Goal: Contribute content: Add original content to the website for others to see

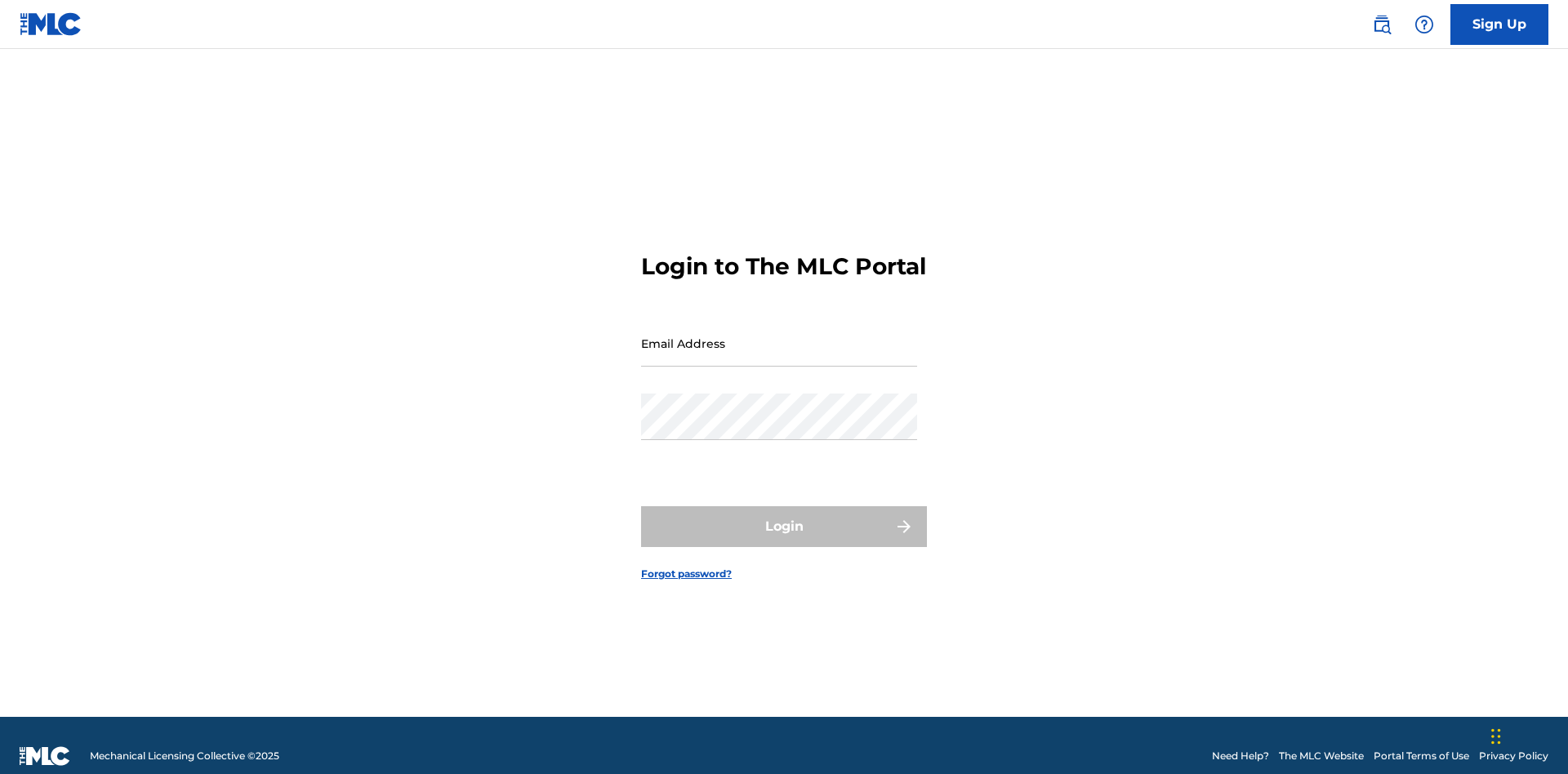
scroll to position [21, 0]
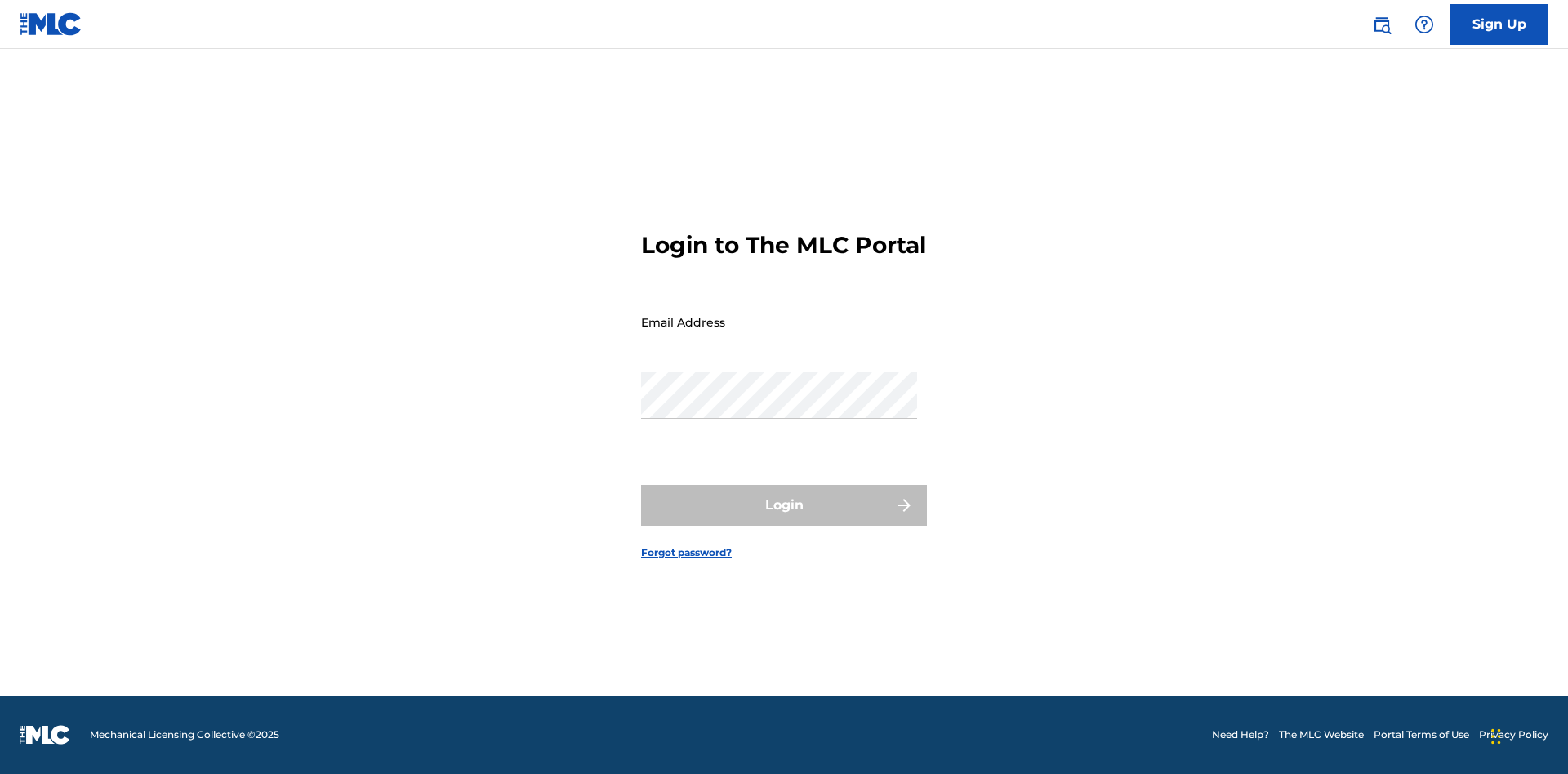
click at [779, 335] on input "Email Address" at bounding box center [778, 322] width 276 height 47
type input "[EMAIL_ADDRESS][DOMAIN_NAME]"
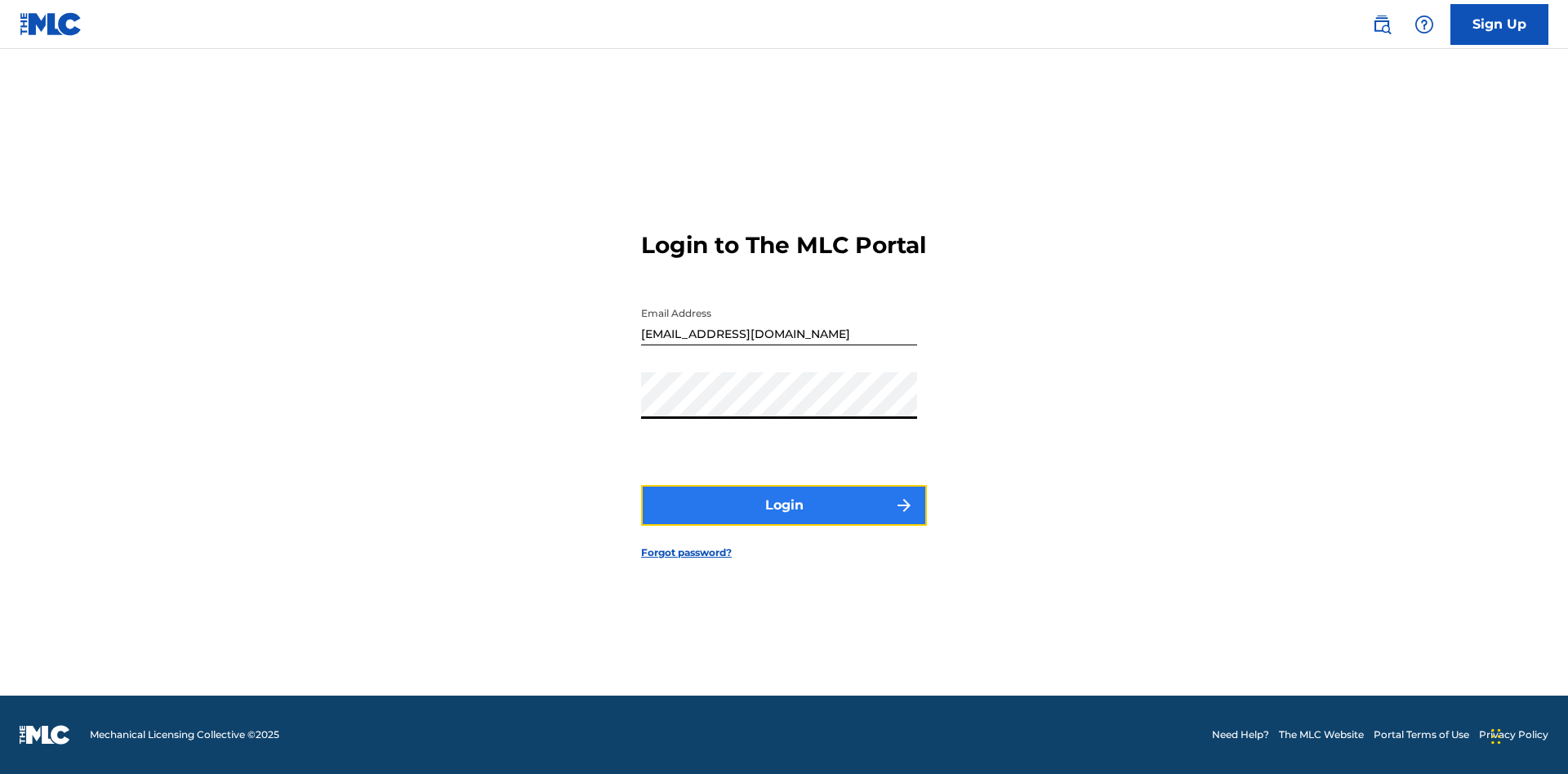
click at [784, 519] on button "Login" at bounding box center [784, 505] width 286 height 41
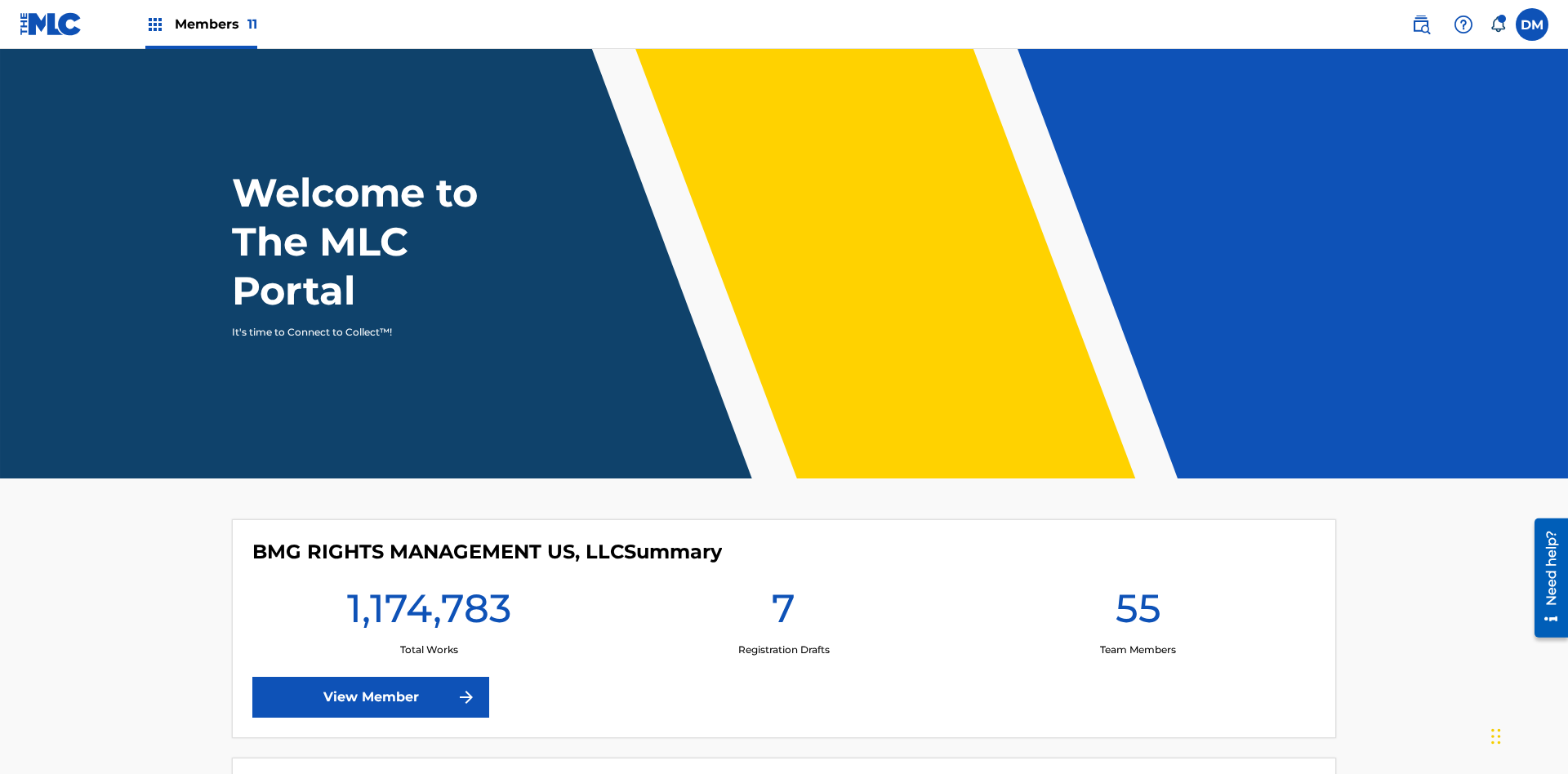
click at [201, 24] on span "Members 11" at bounding box center [216, 24] width 82 height 19
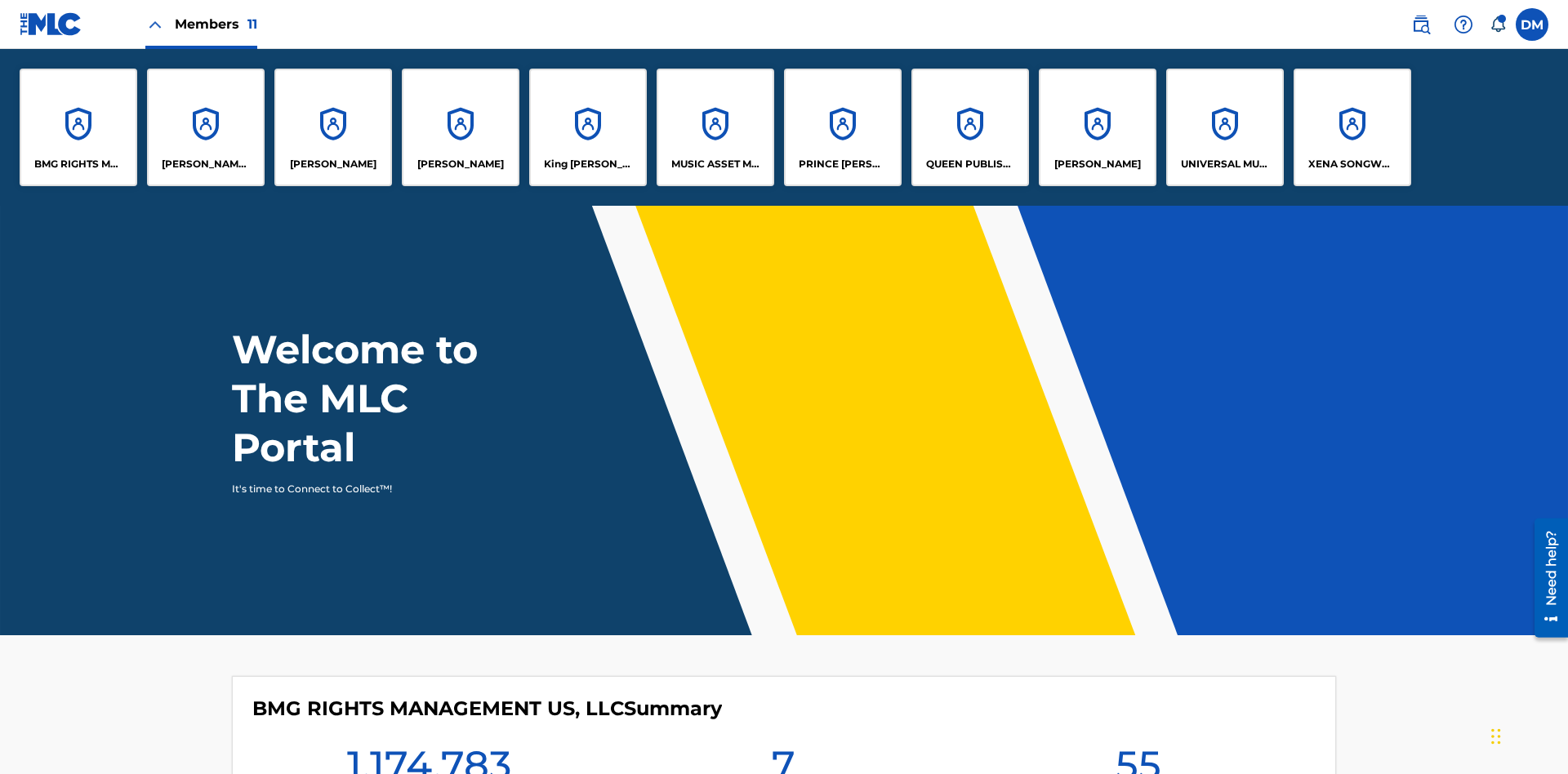
scroll to position [59, 0]
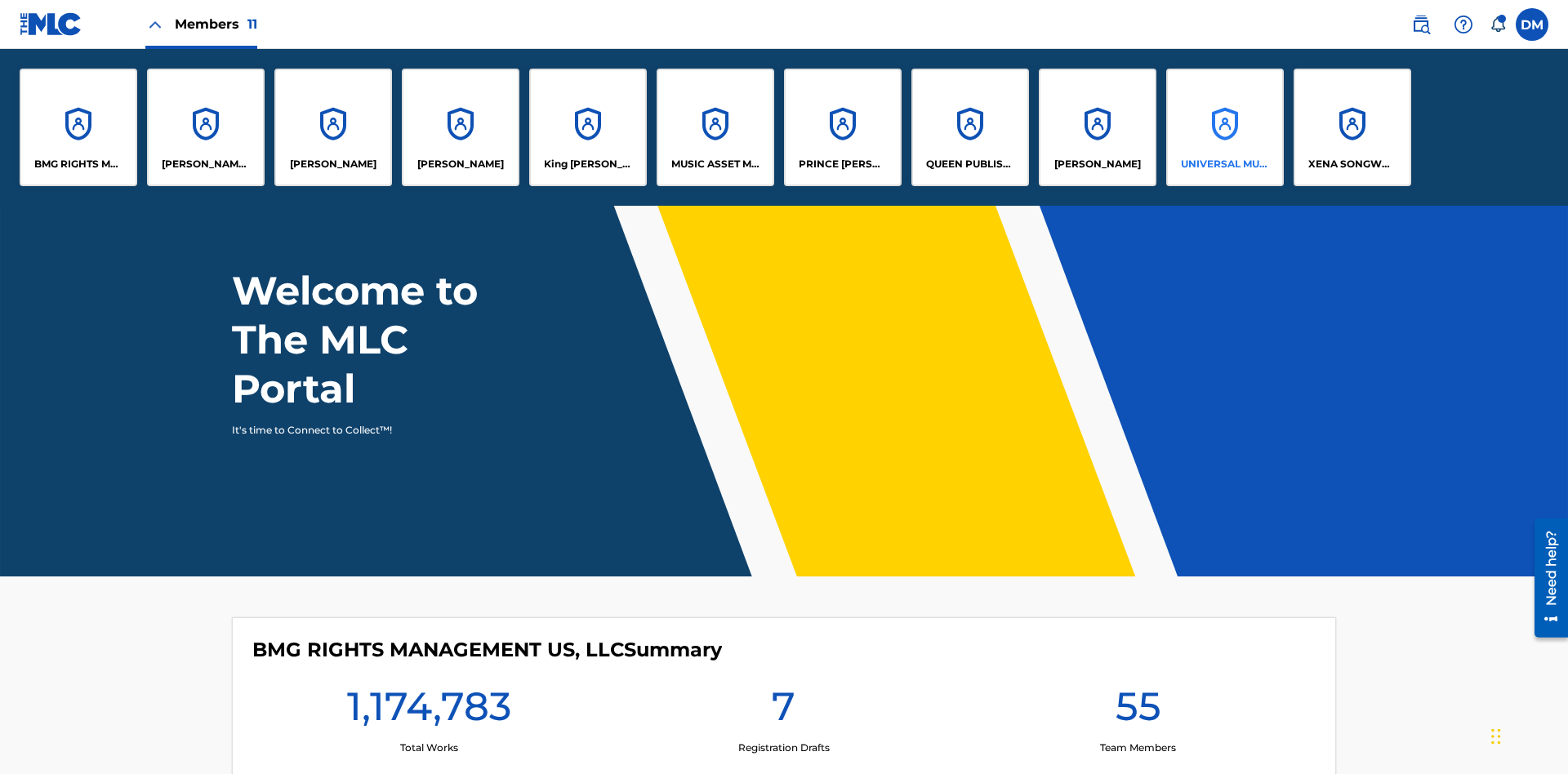
click at [1224, 164] on p "UNIVERSAL MUSIC PUB GROUP" at bounding box center [1225, 164] width 89 height 14
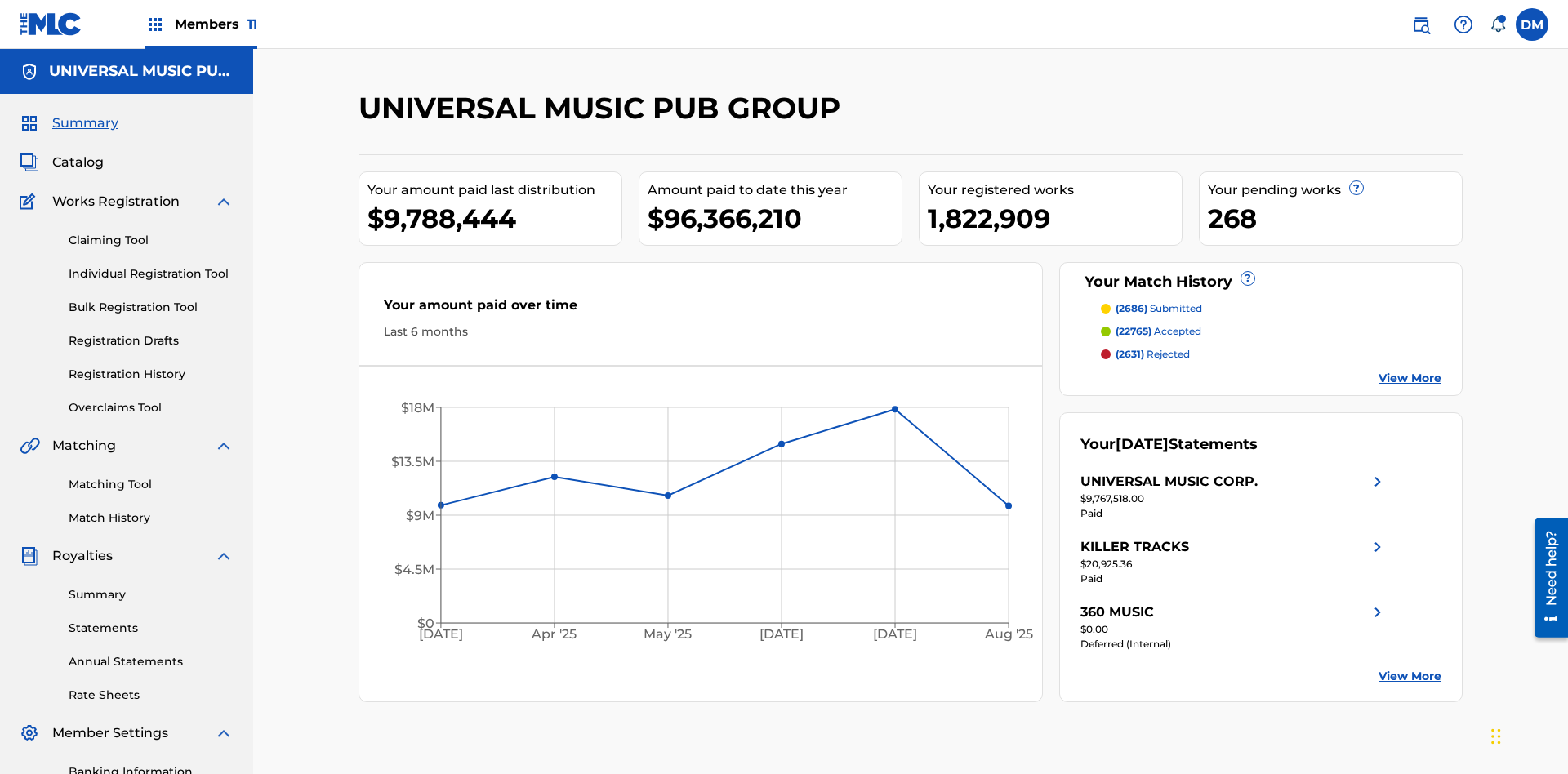
scroll to position [167, 0]
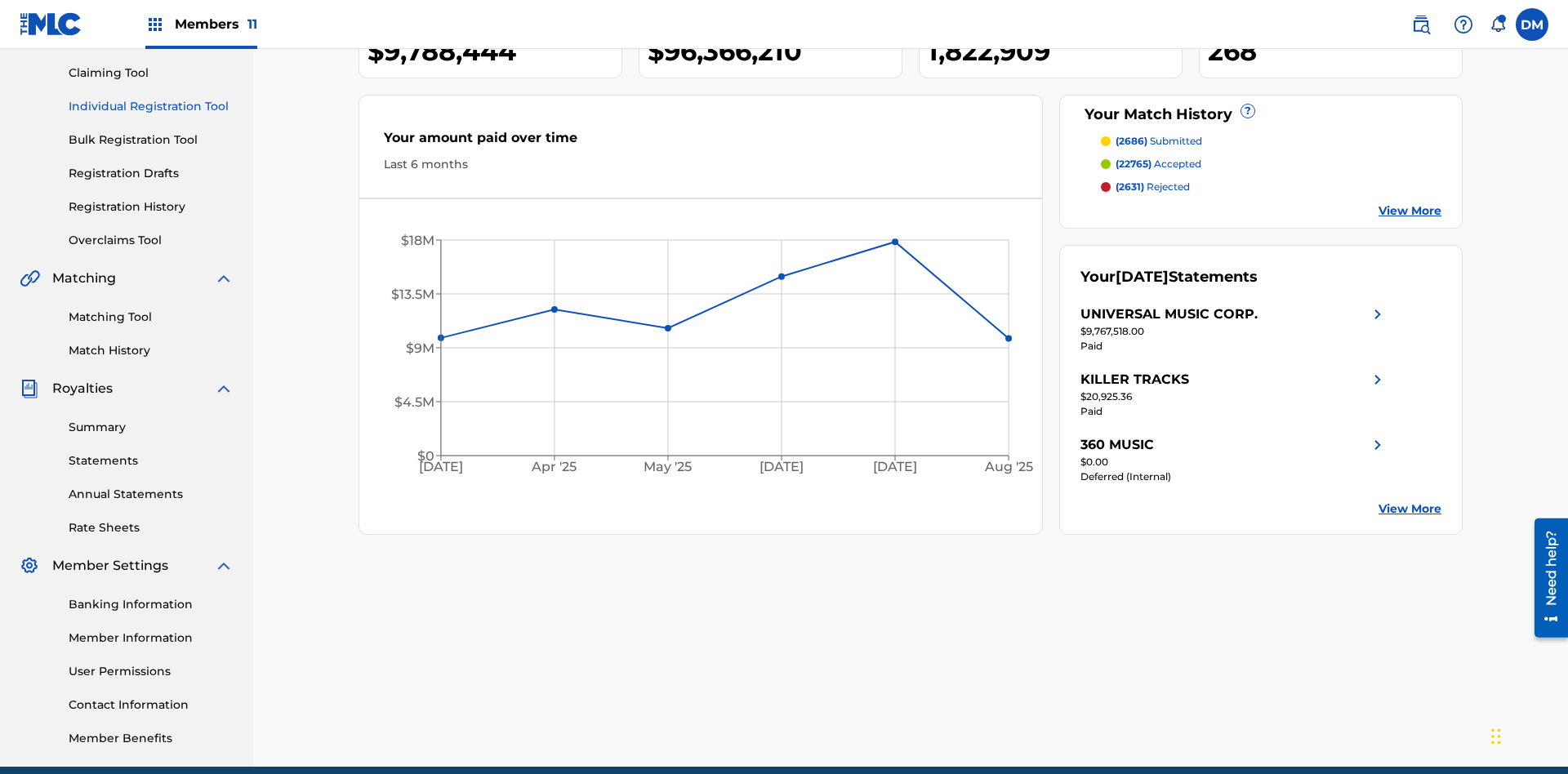
click at [151, 106] on link "Individual Registration Tool" at bounding box center [151, 106] width 165 height 17
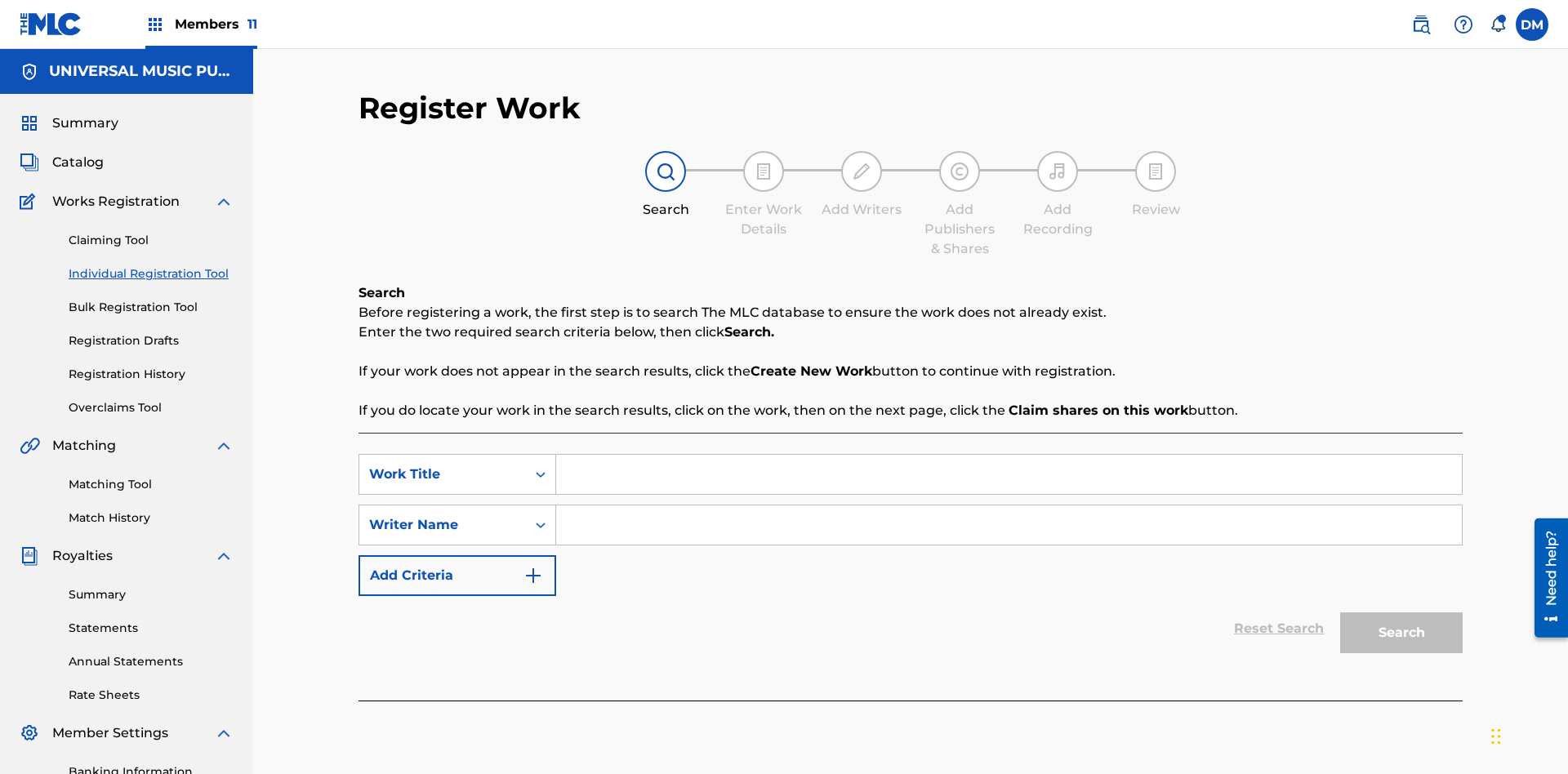
scroll to position [238, 0]
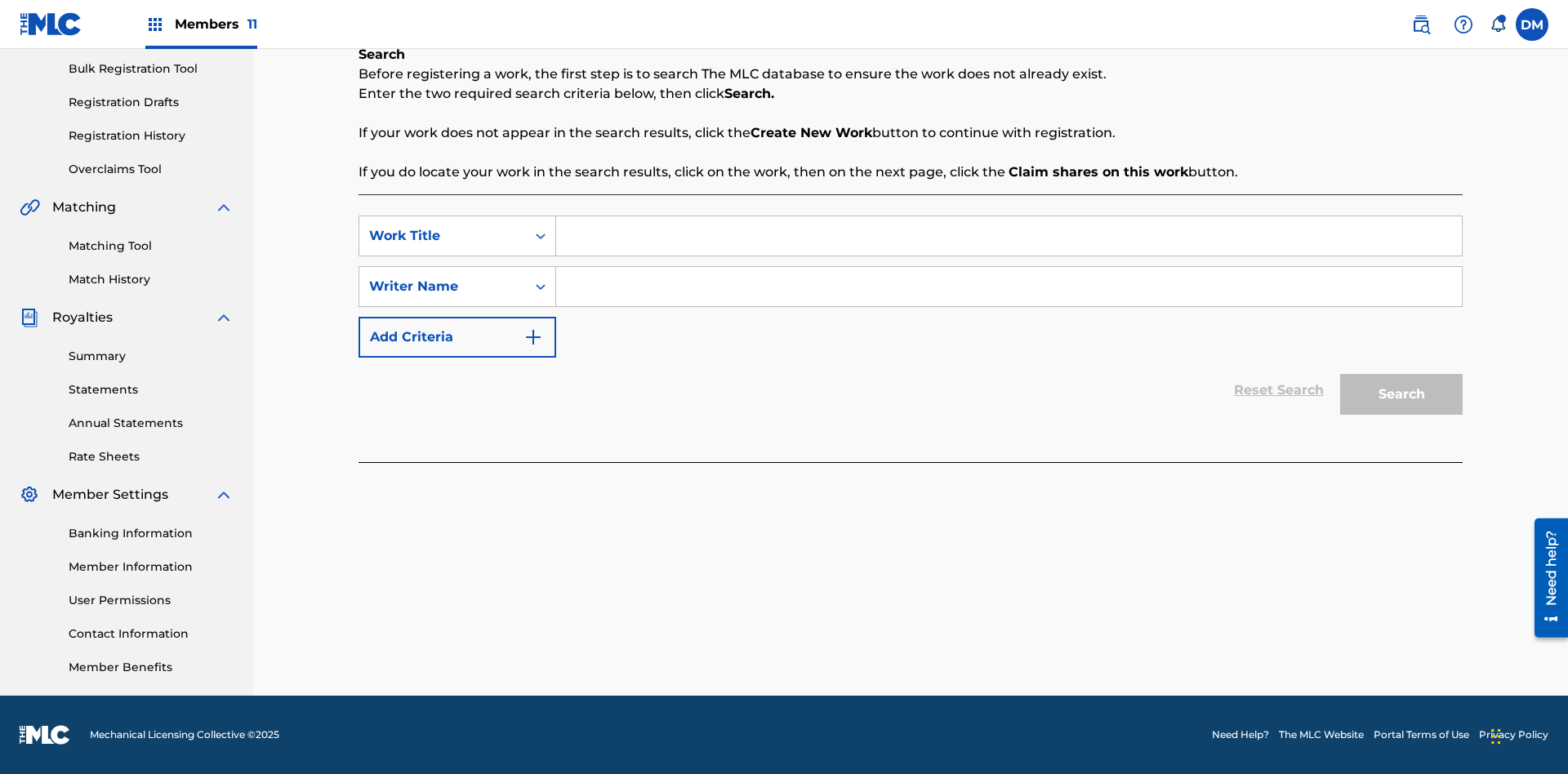
click at [1009, 236] on input "Search Form" at bounding box center [1009, 236] width 906 height 39
type input "Save At Work Details Page After Adding Alternative Titles"
click at [1009, 287] on input "Search Form" at bounding box center [1009, 287] width 906 height 39
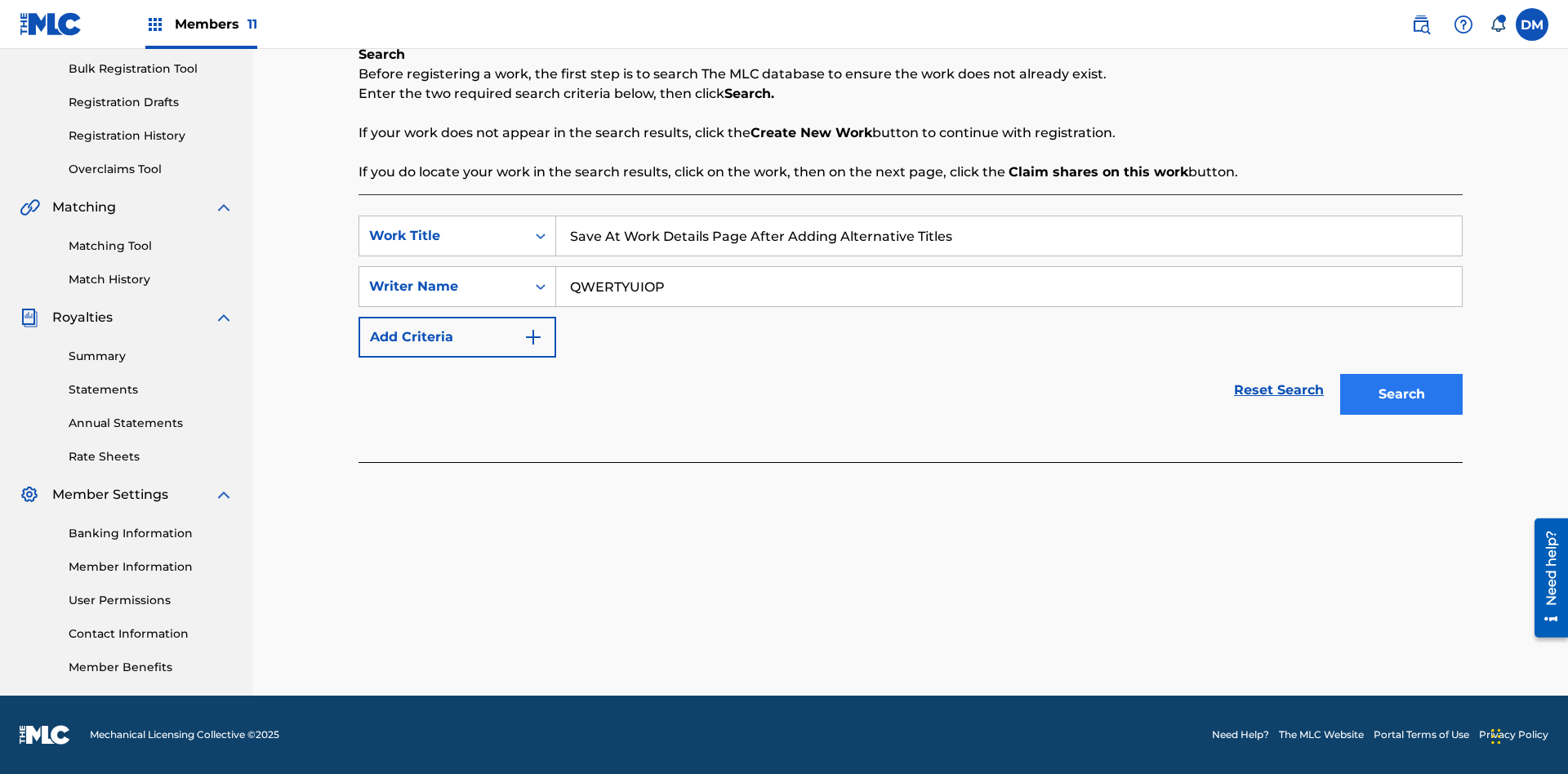
type input "QWERTYUIOP"
click at [1402, 395] on button "Search" at bounding box center [1402, 395] width 122 height 41
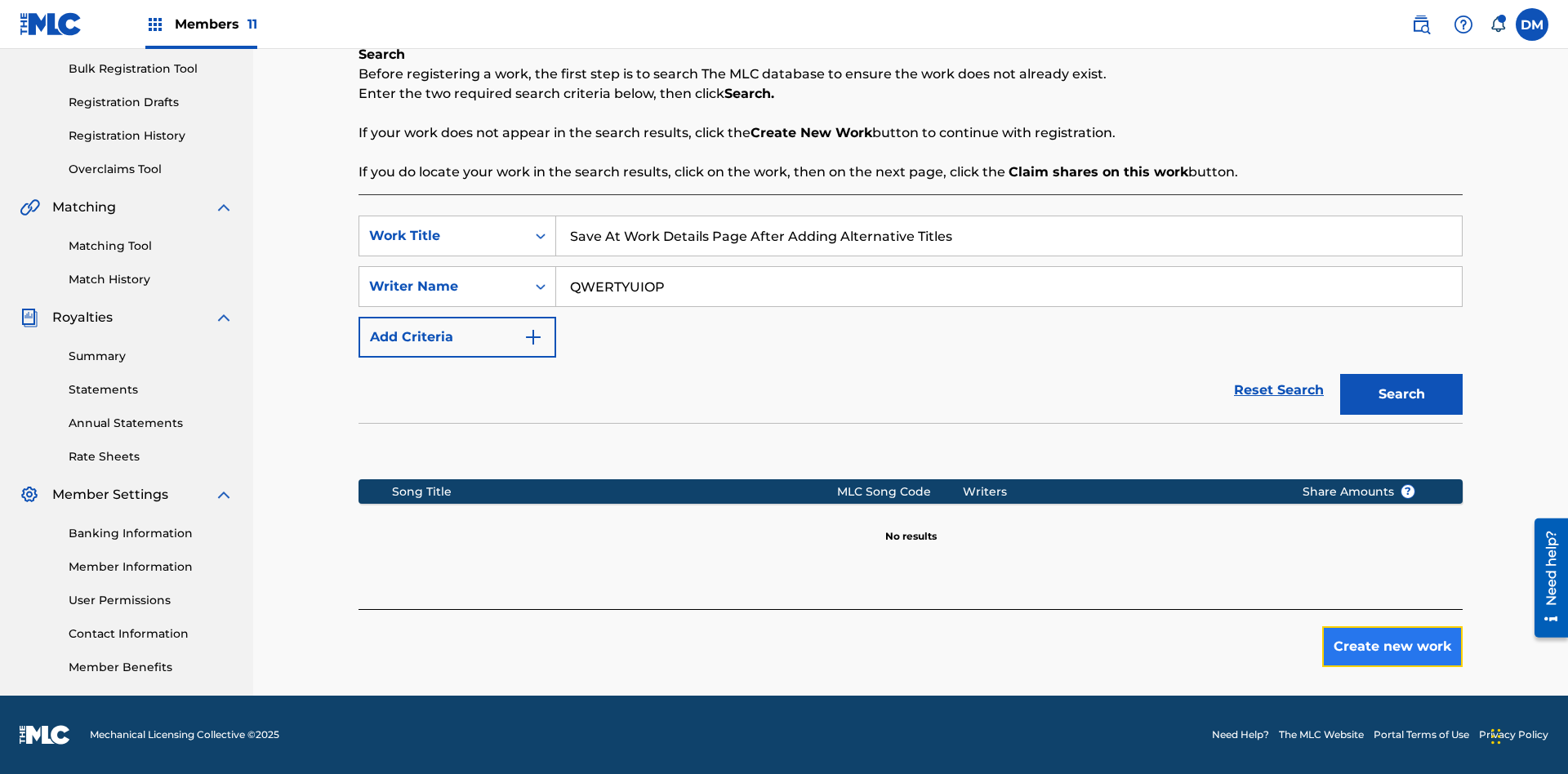
click at [1392, 647] on button "Create new work" at bounding box center [1391, 647] width 140 height 41
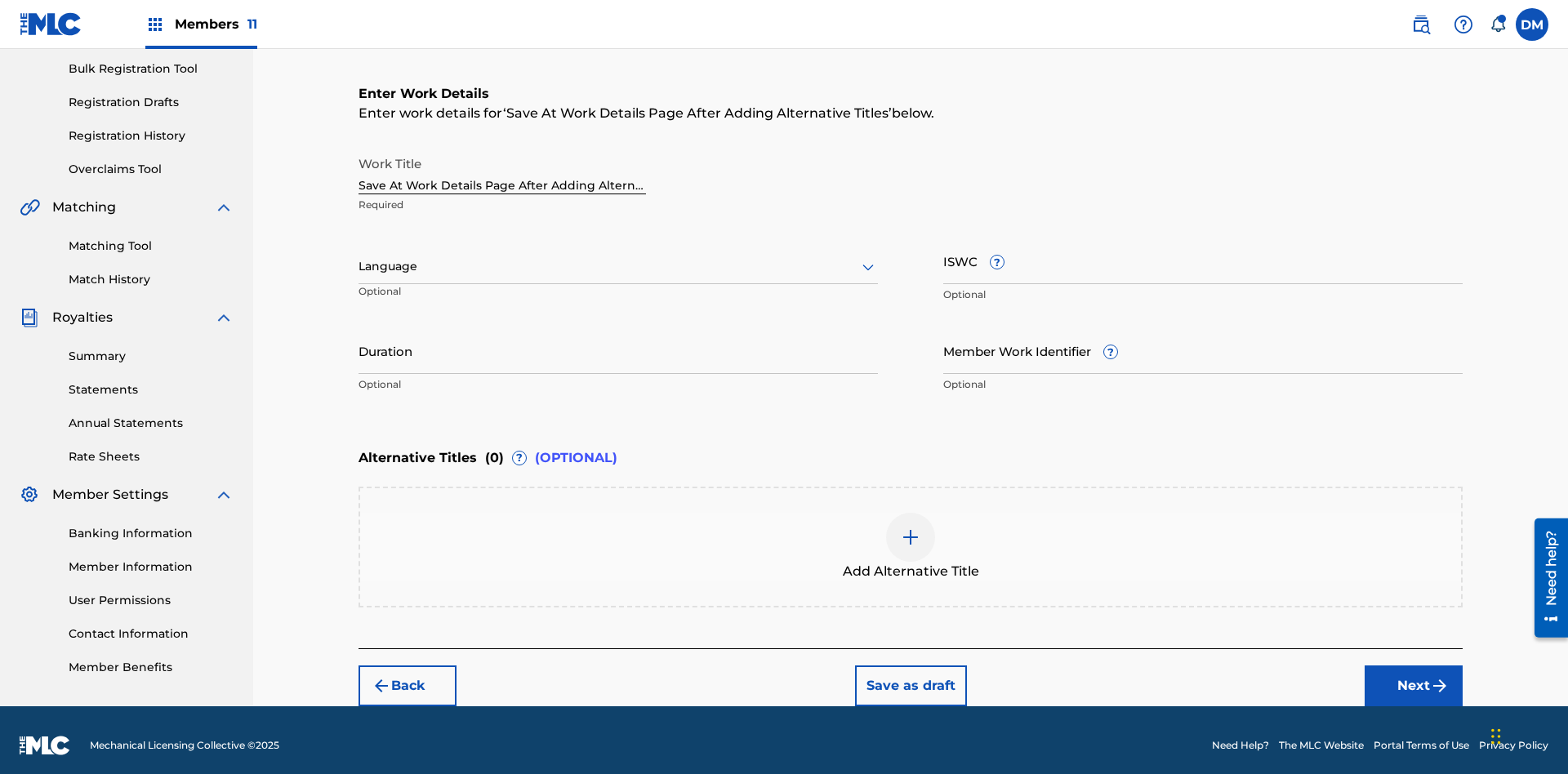
scroll to position [249, 0]
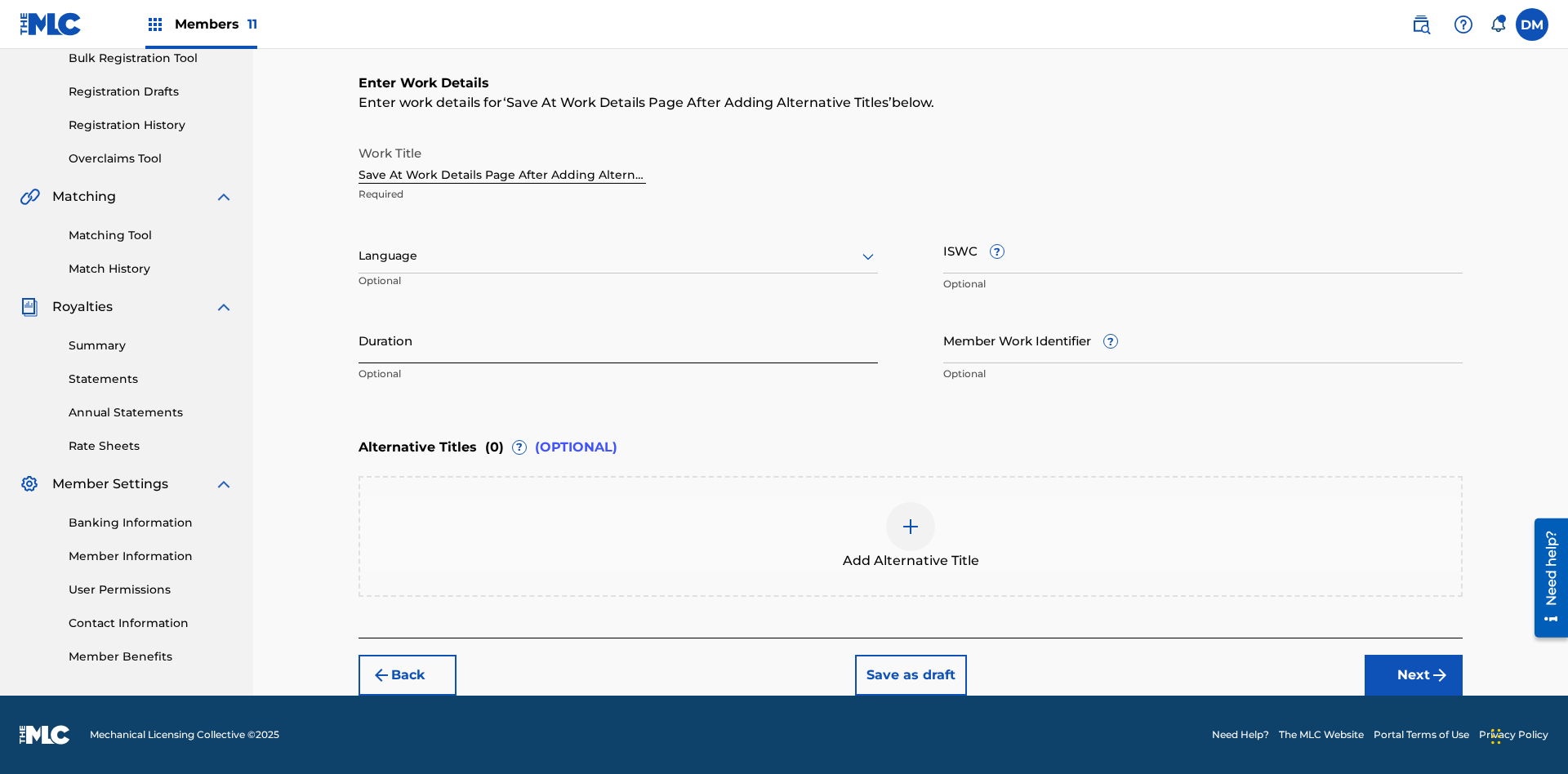
click at [618, 339] on input "Duration" at bounding box center [618, 339] width 520 height 47
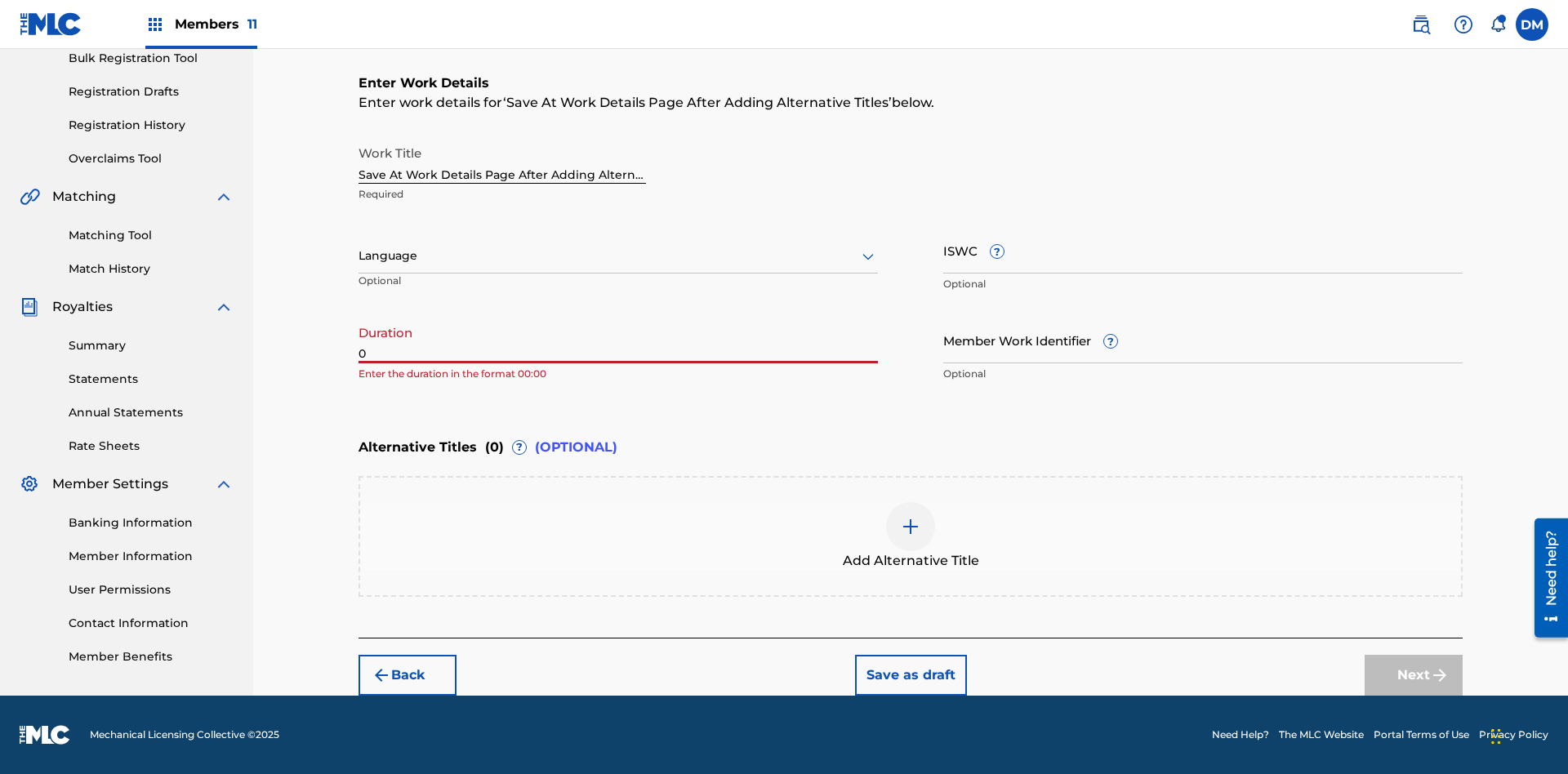
click at [618, 339] on input "0" at bounding box center [618, 339] width 520 height 47
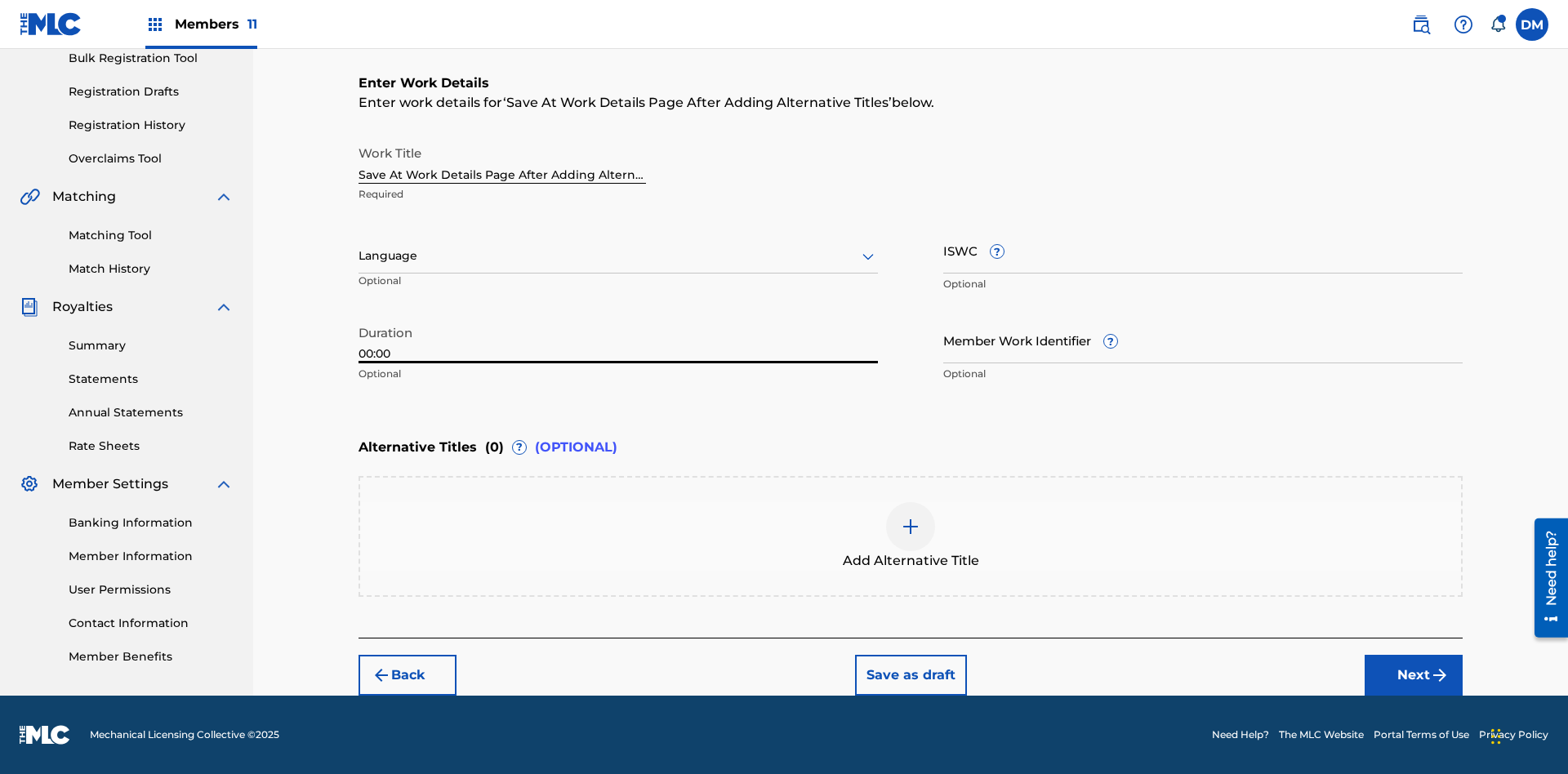
type input "00:00"
click at [868, 256] on icon at bounding box center [868, 256] width 20 height 20
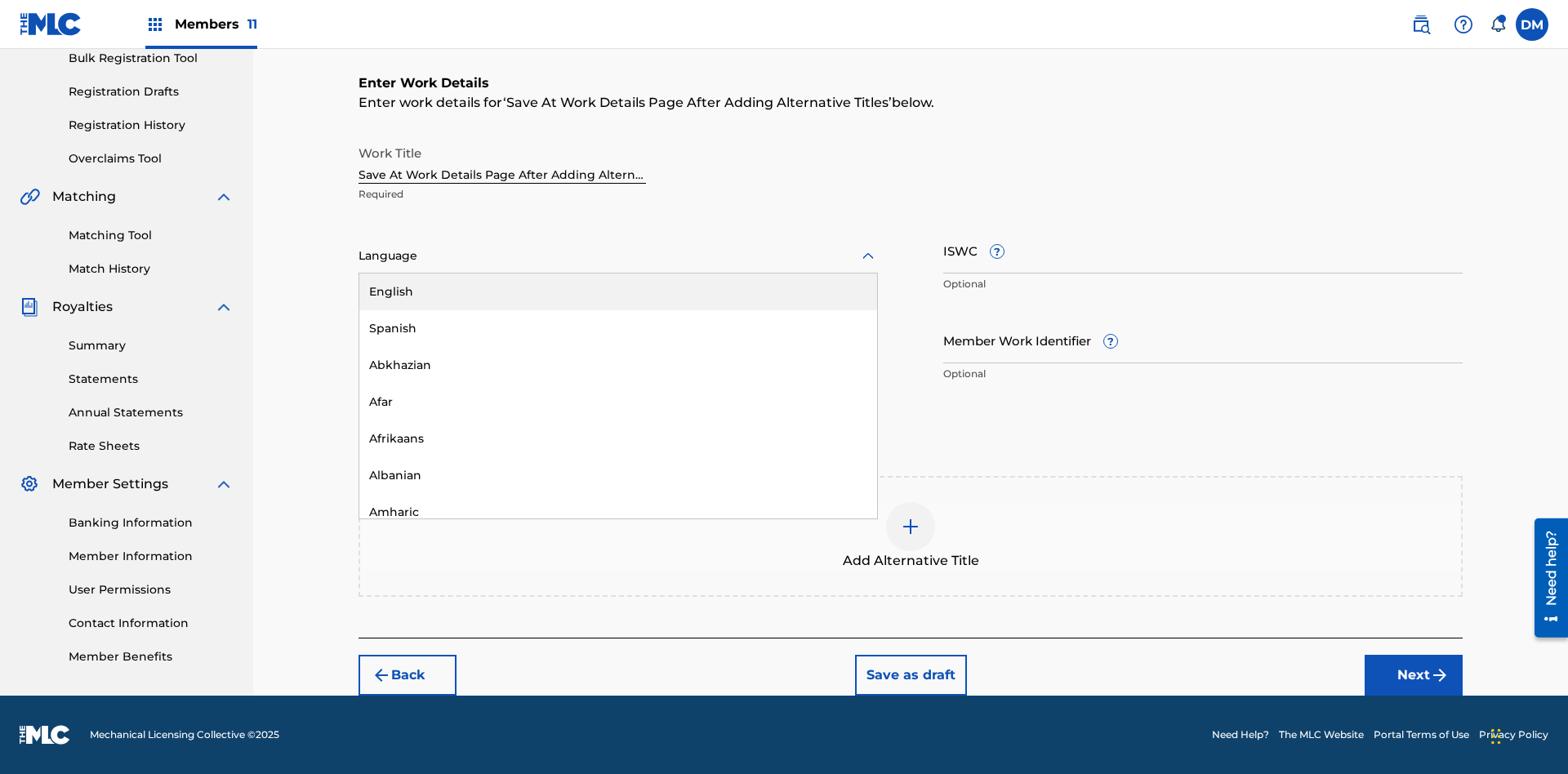
click at [618, 401] on div "Afar" at bounding box center [618, 401] width 518 height 36
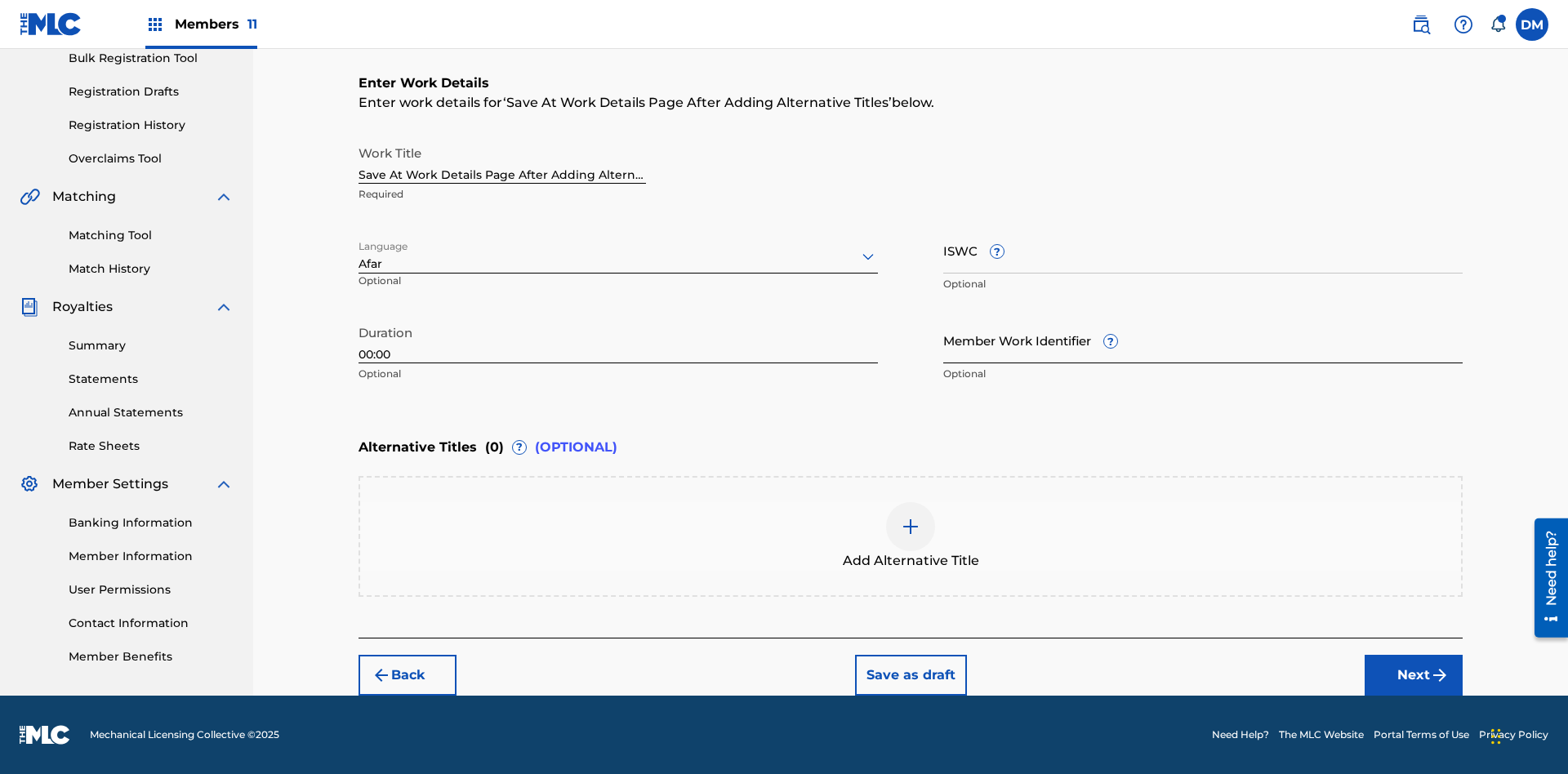
click at [1203, 339] on input "Member Work Identifier ?" at bounding box center [1203, 339] width 520 height 47
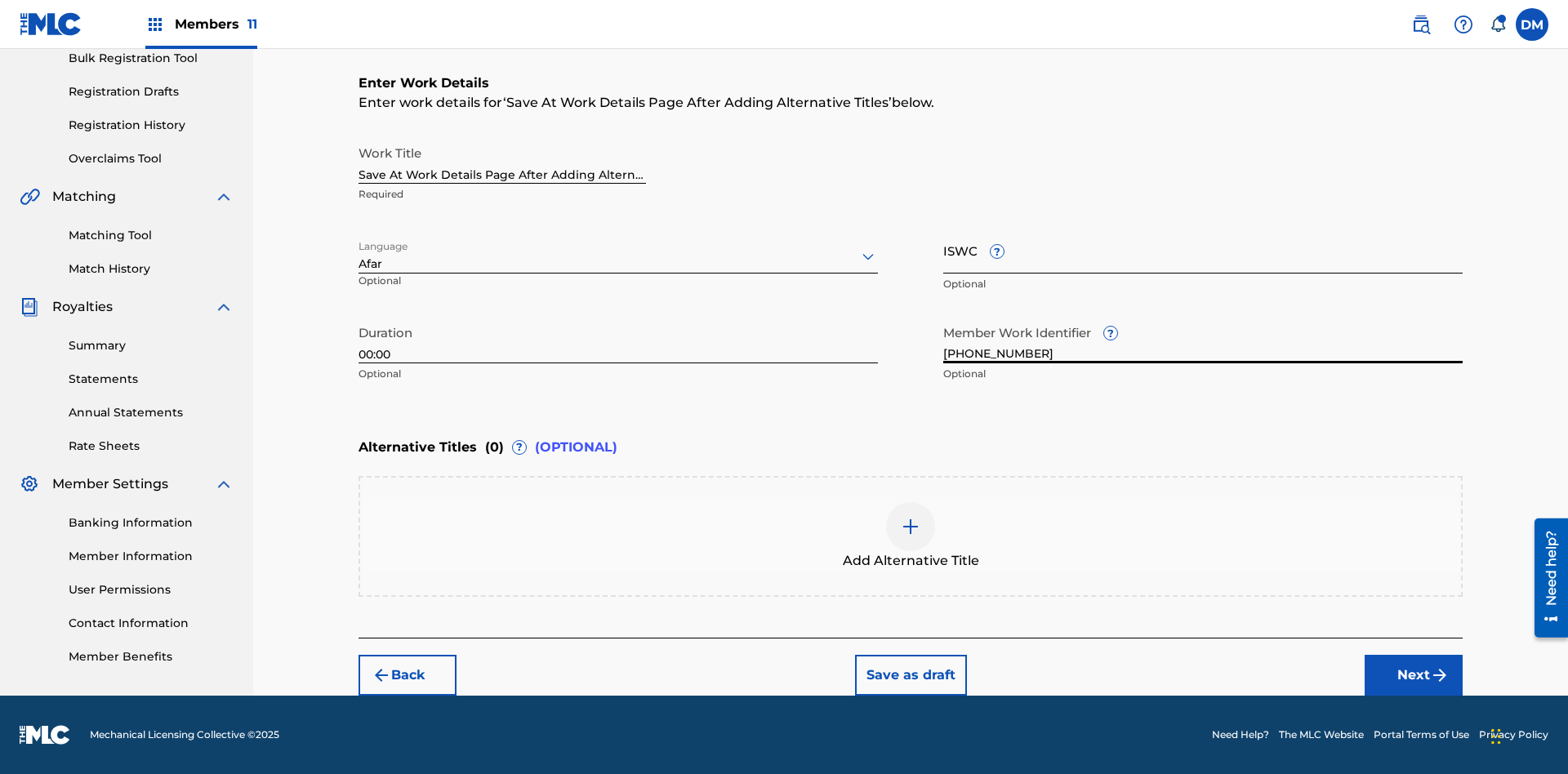
type input "[PHONE_NUMBER]"
click at [1203, 250] on input "ISWC ?" at bounding box center [1203, 250] width 520 height 47
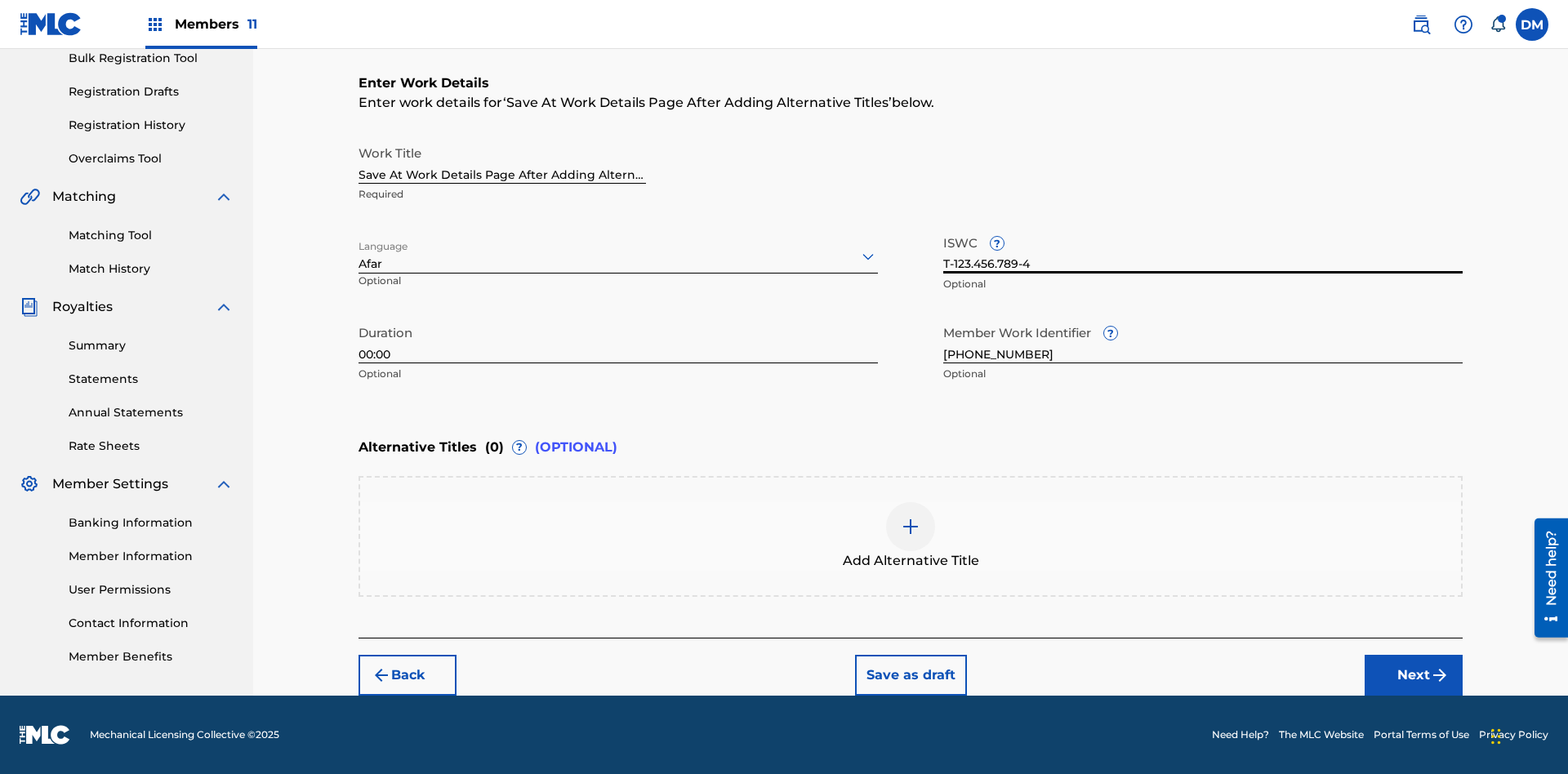
scroll to position [0, 0]
type input "T-123.456.789-4"
click at [911, 536] on img at bounding box center [910, 526] width 20 height 20
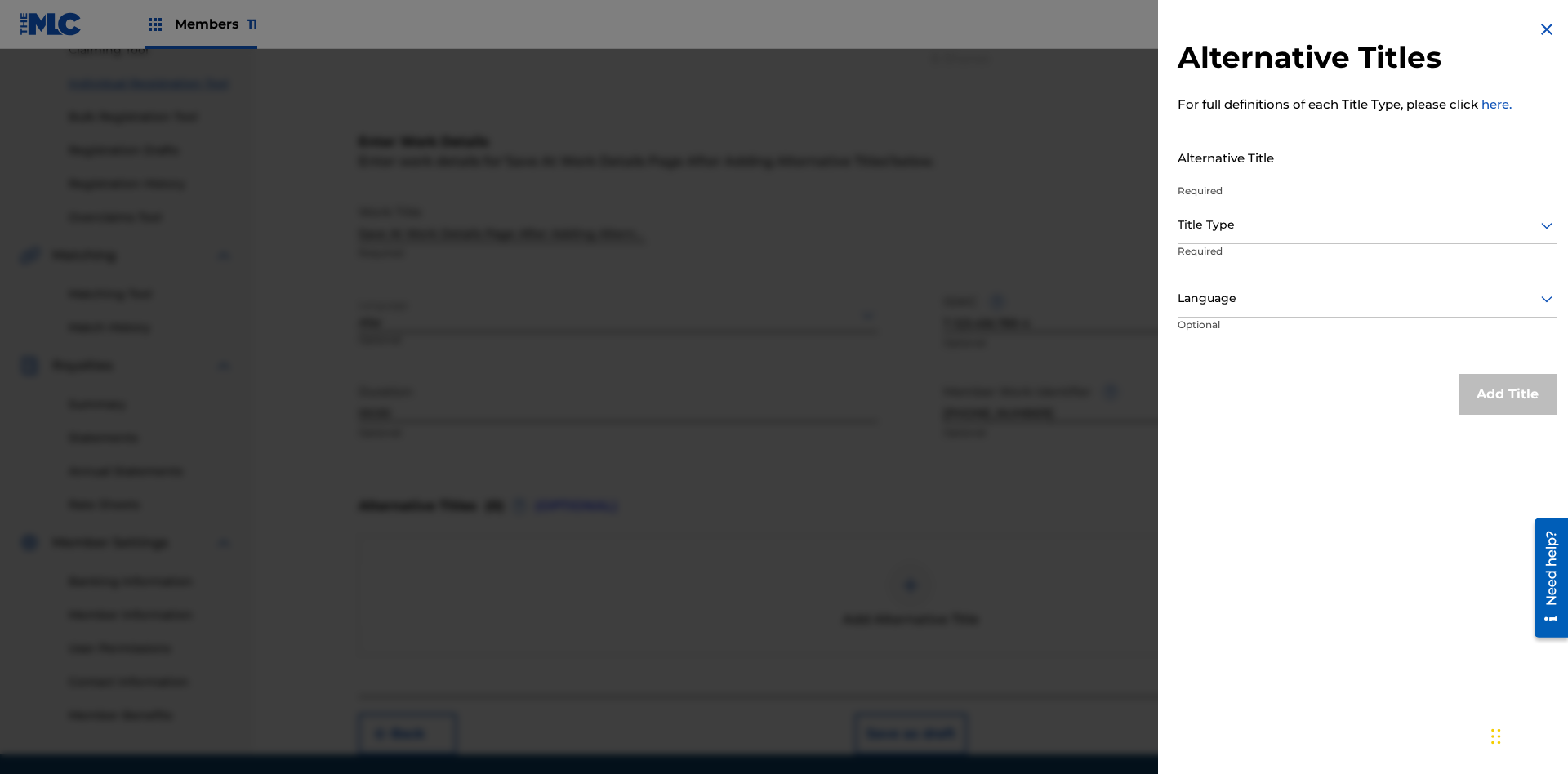
scroll to position [226, 0]
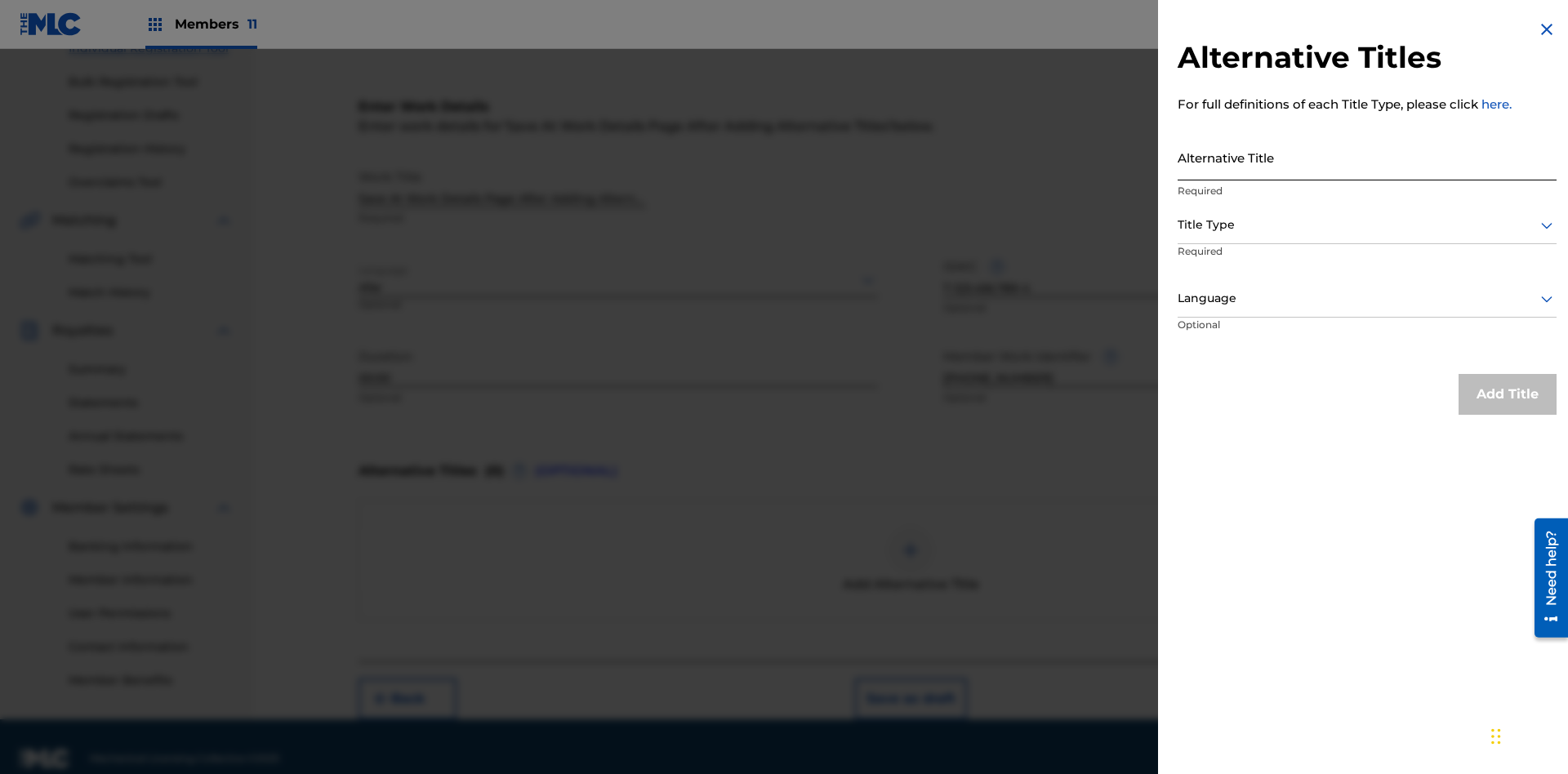
click at [1367, 157] on input "Alternative Title" at bounding box center [1367, 157] width 379 height 47
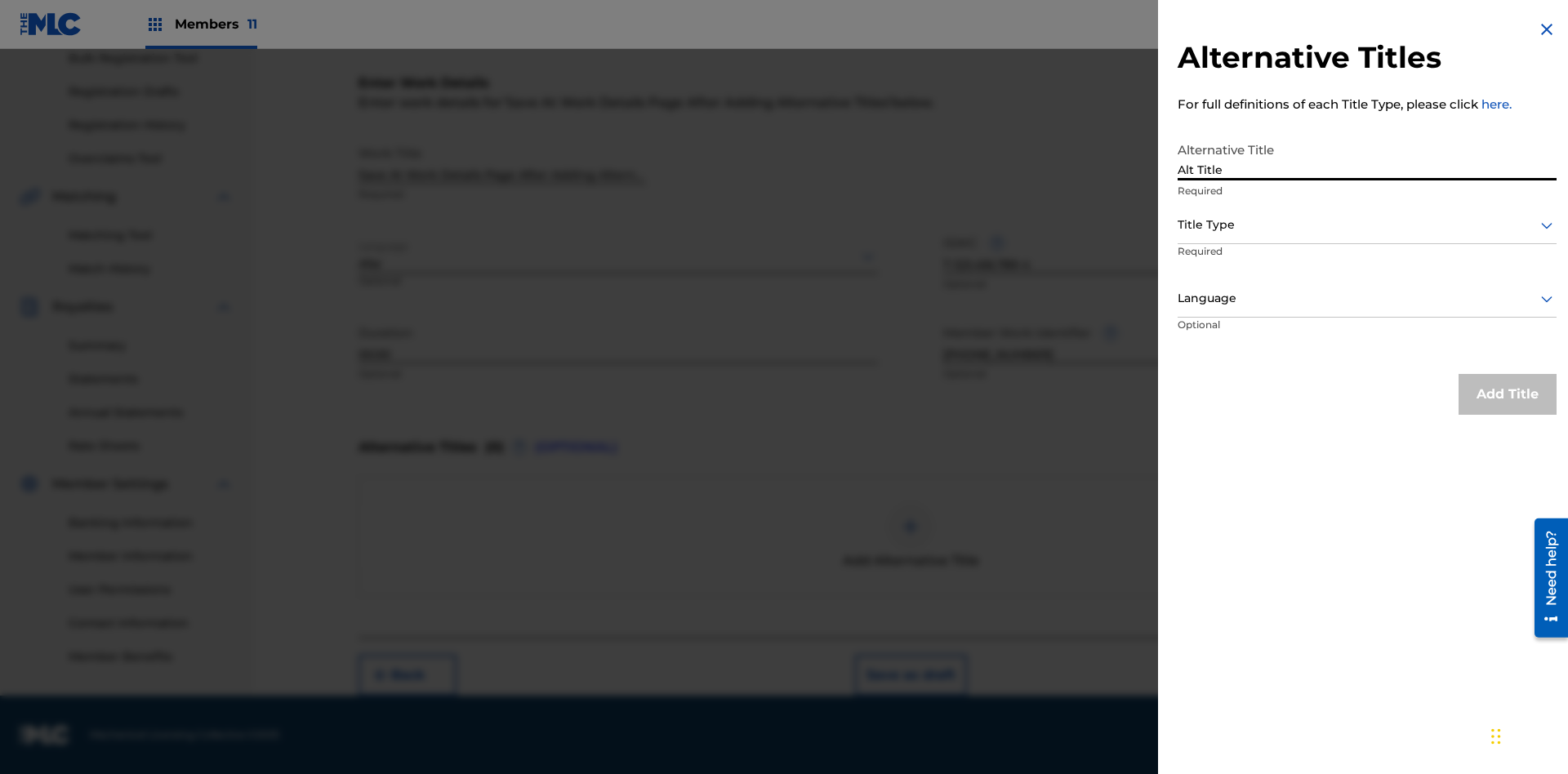
type input "Alt Title"
click at [1367, 225] on div at bounding box center [1367, 225] width 379 height 20
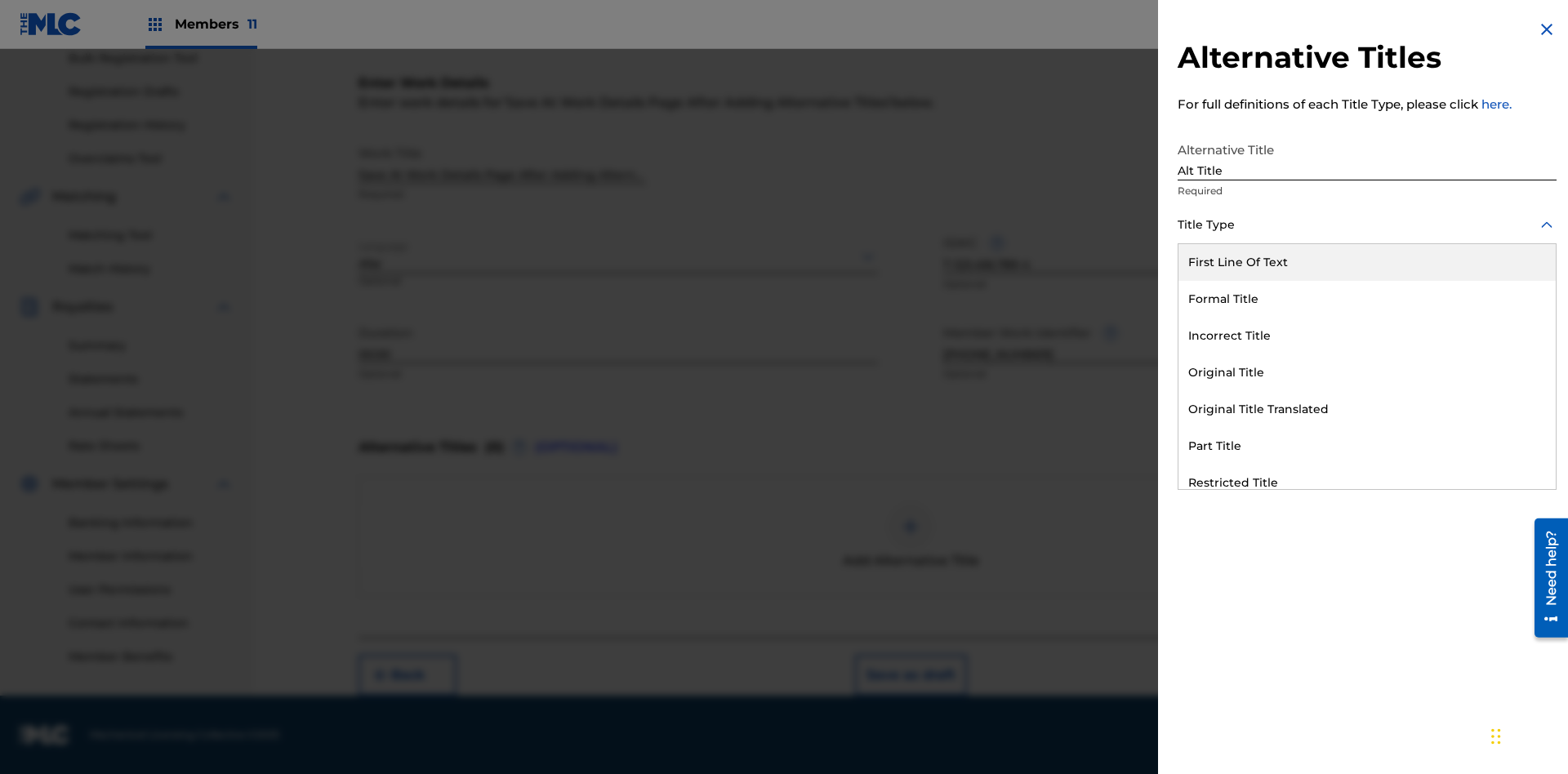
click at [1367, 373] on div "Original Title" at bounding box center [1367, 372] width 377 height 36
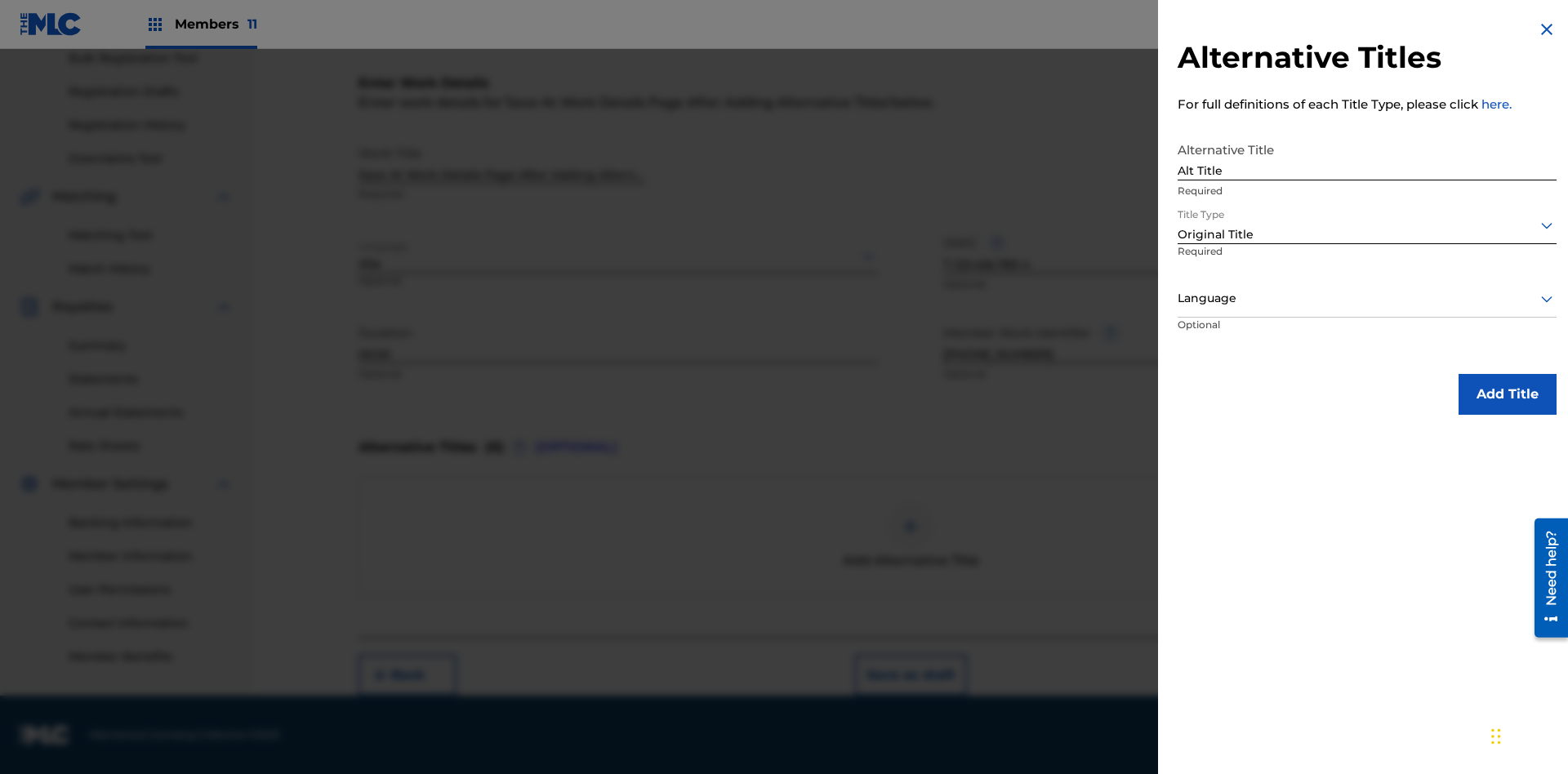
click at [1367, 298] on div at bounding box center [1367, 299] width 379 height 20
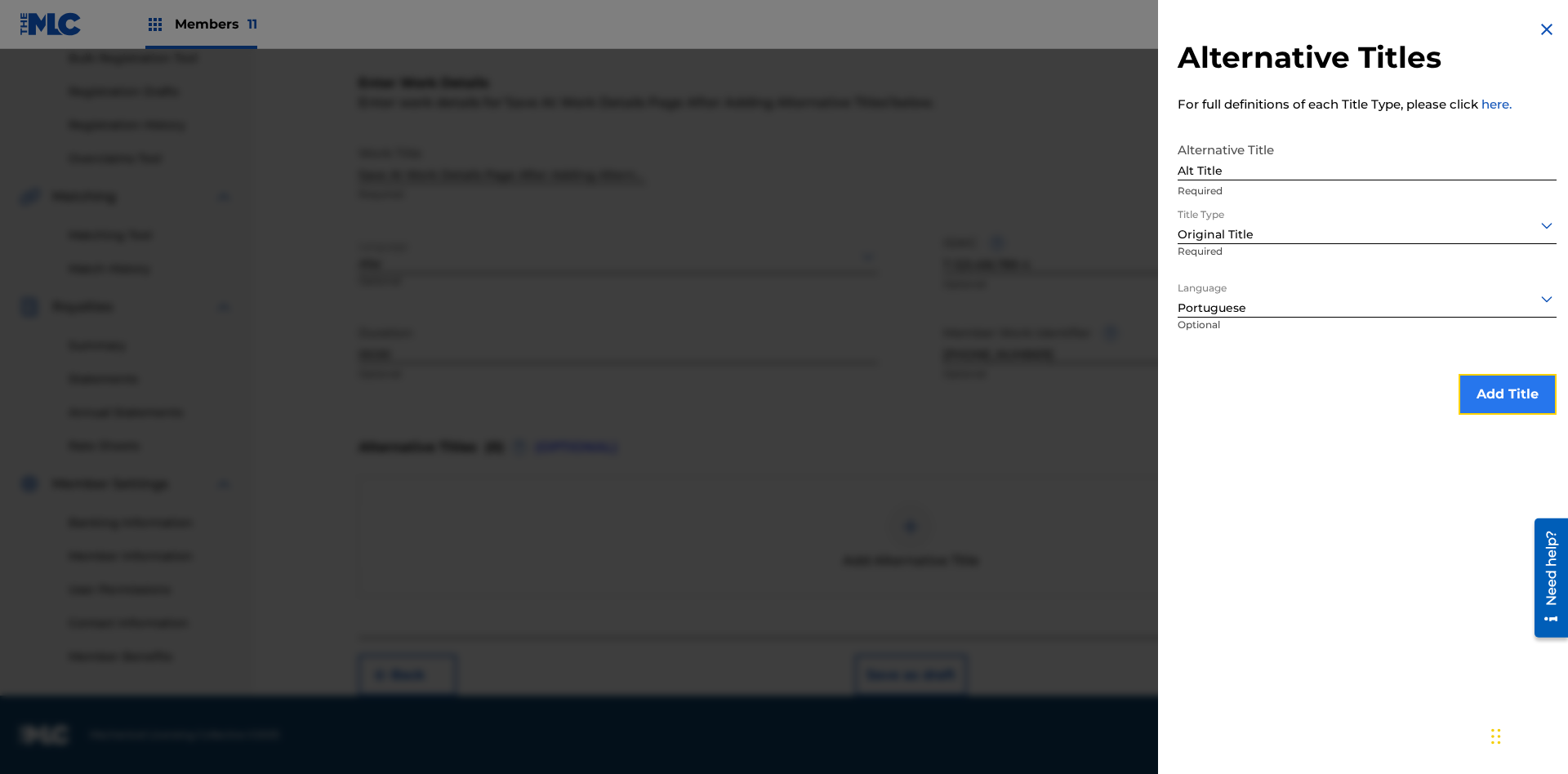
click at [1508, 394] on button "Add Title" at bounding box center [1507, 395] width 98 height 41
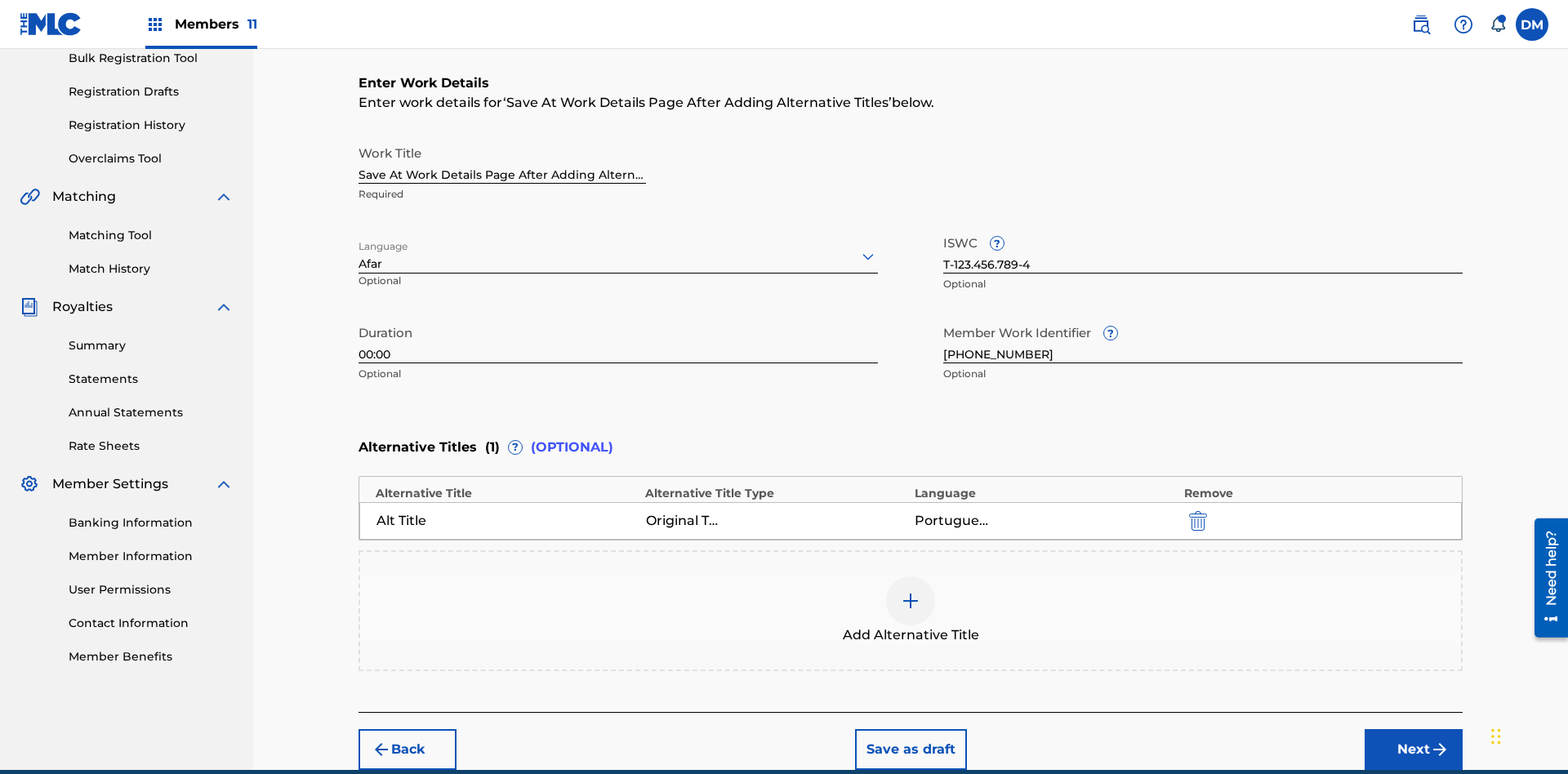
scroll to position [323, 0]
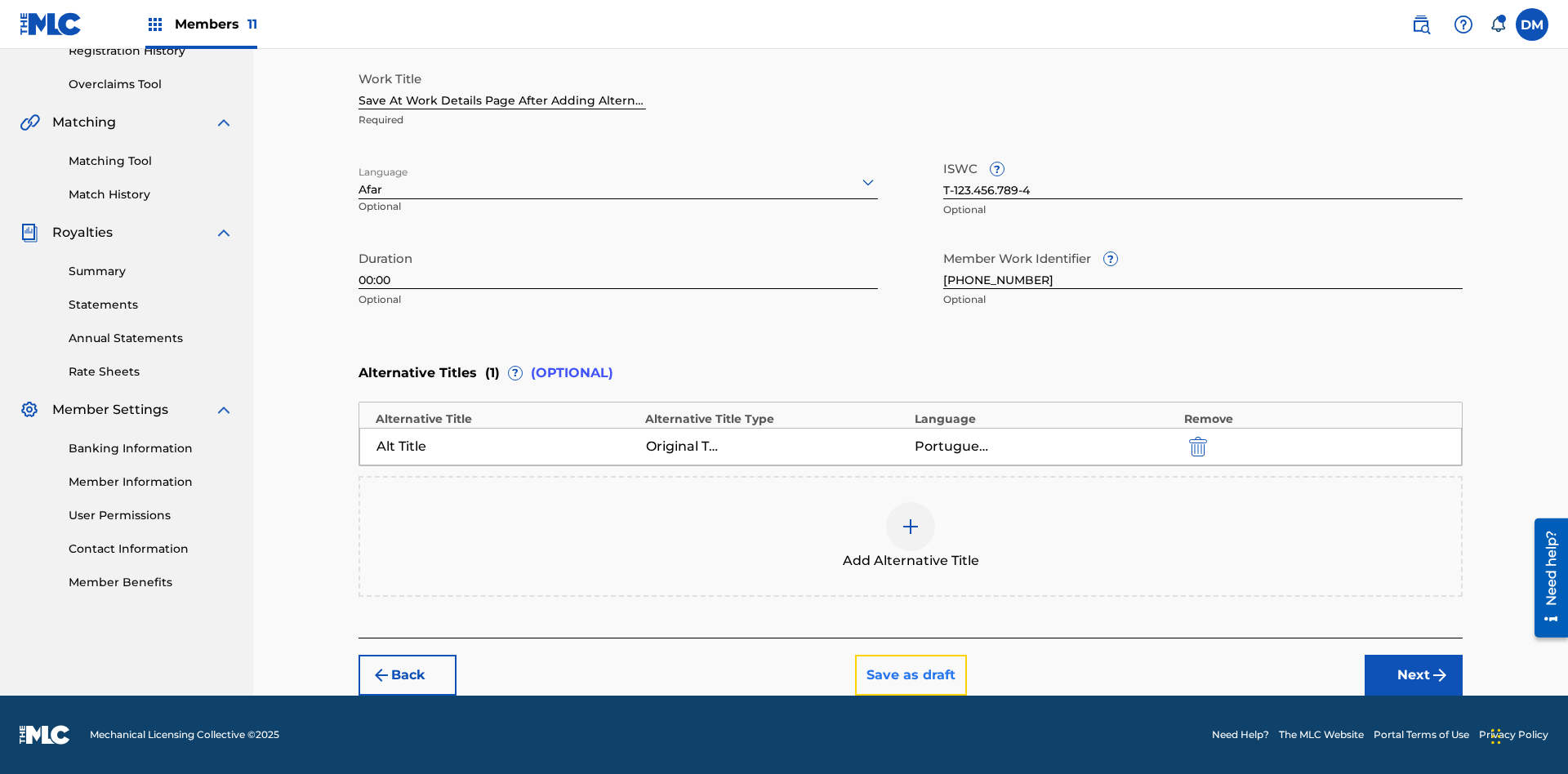
click at [910, 676] on button "Save as draft" at bounding box center [911, 676] width 112 height 41
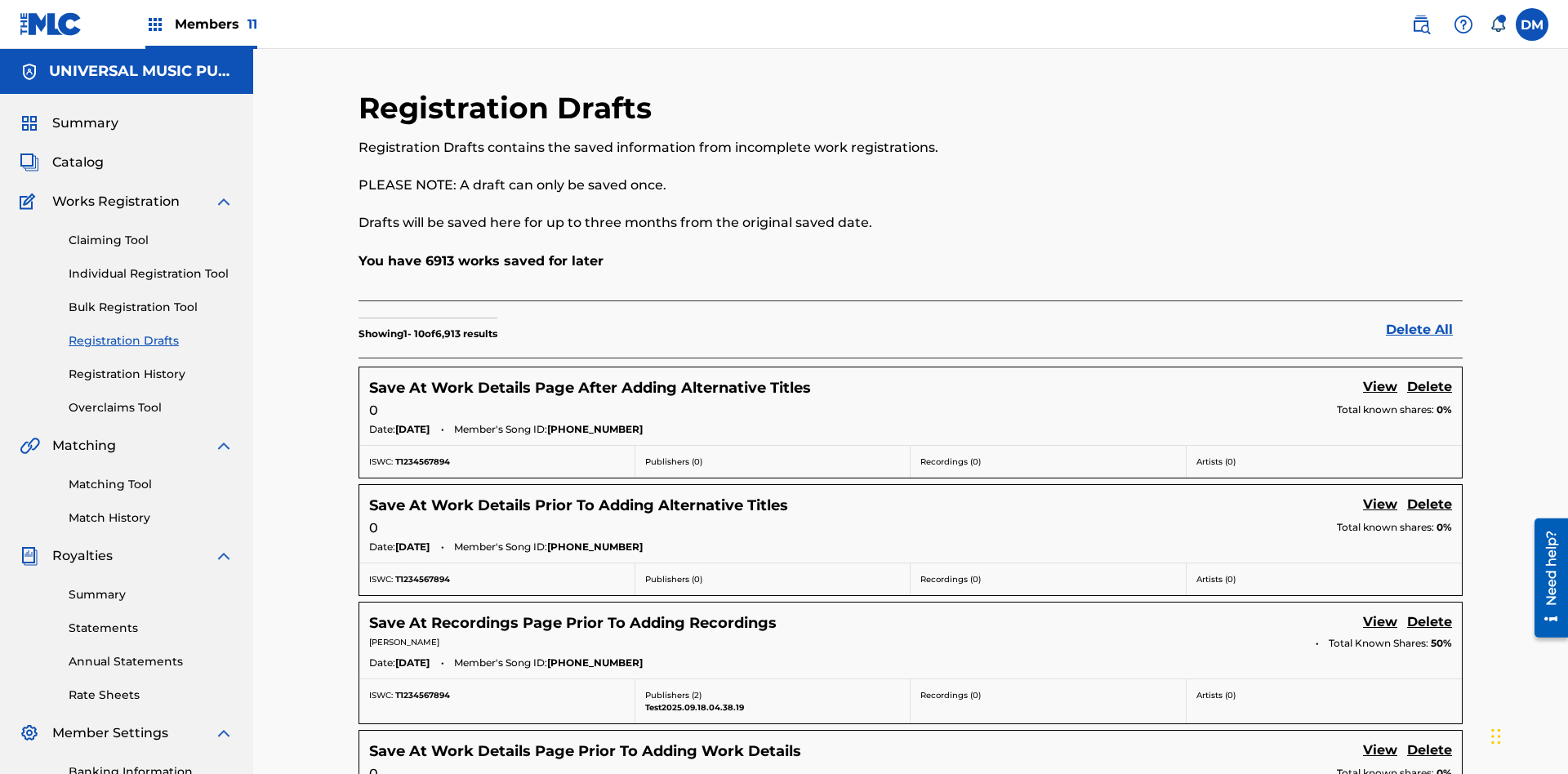
scroll to position [279, 0]
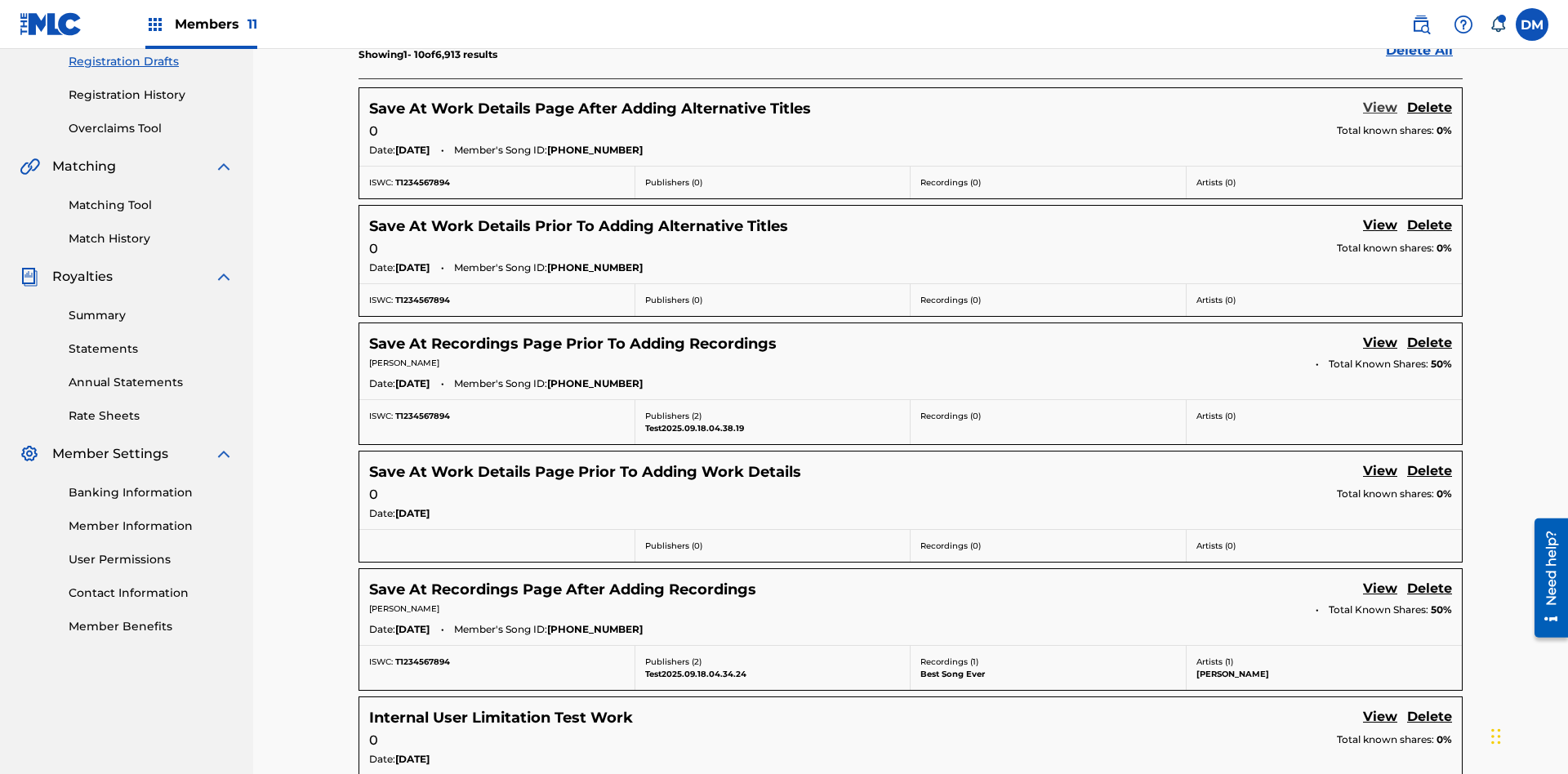
click at [1380, 109] on link "View" at bounding box center [1380, 109] width 34 height 22
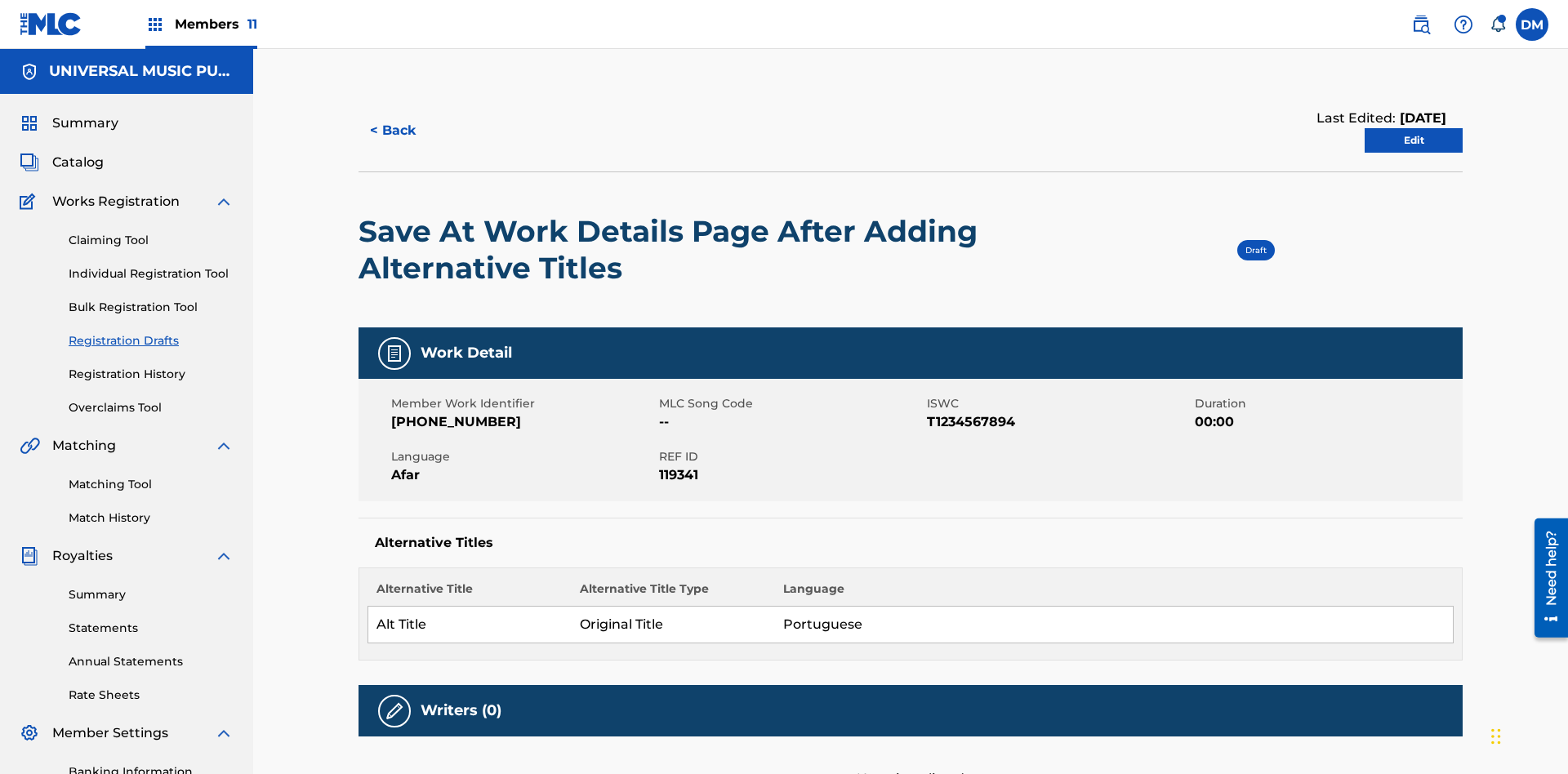
scroll to position [31, 0]
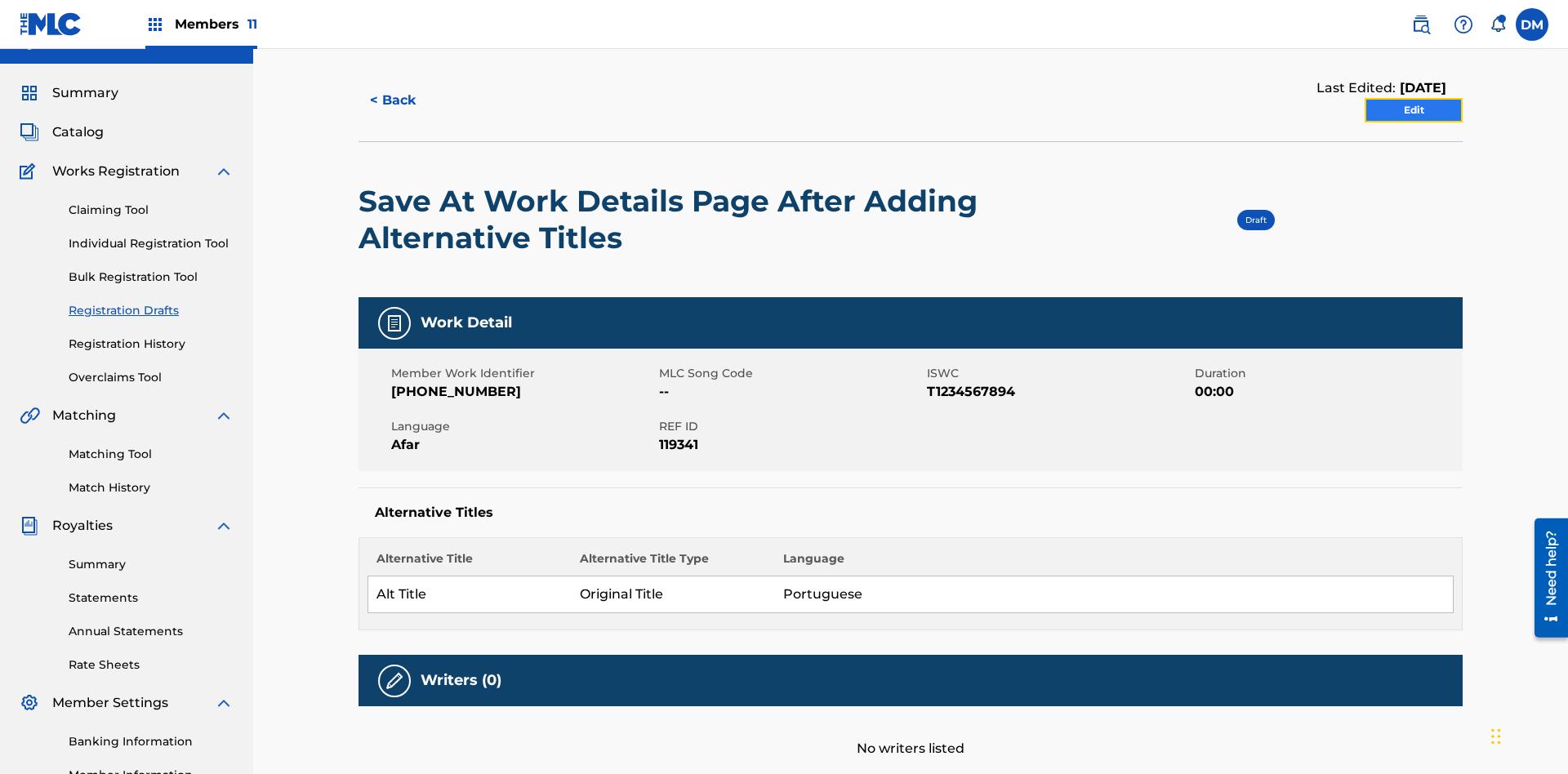
click at [1413, 110] on link "Edit" at bounding box center [1413, 109] width 98 height 25
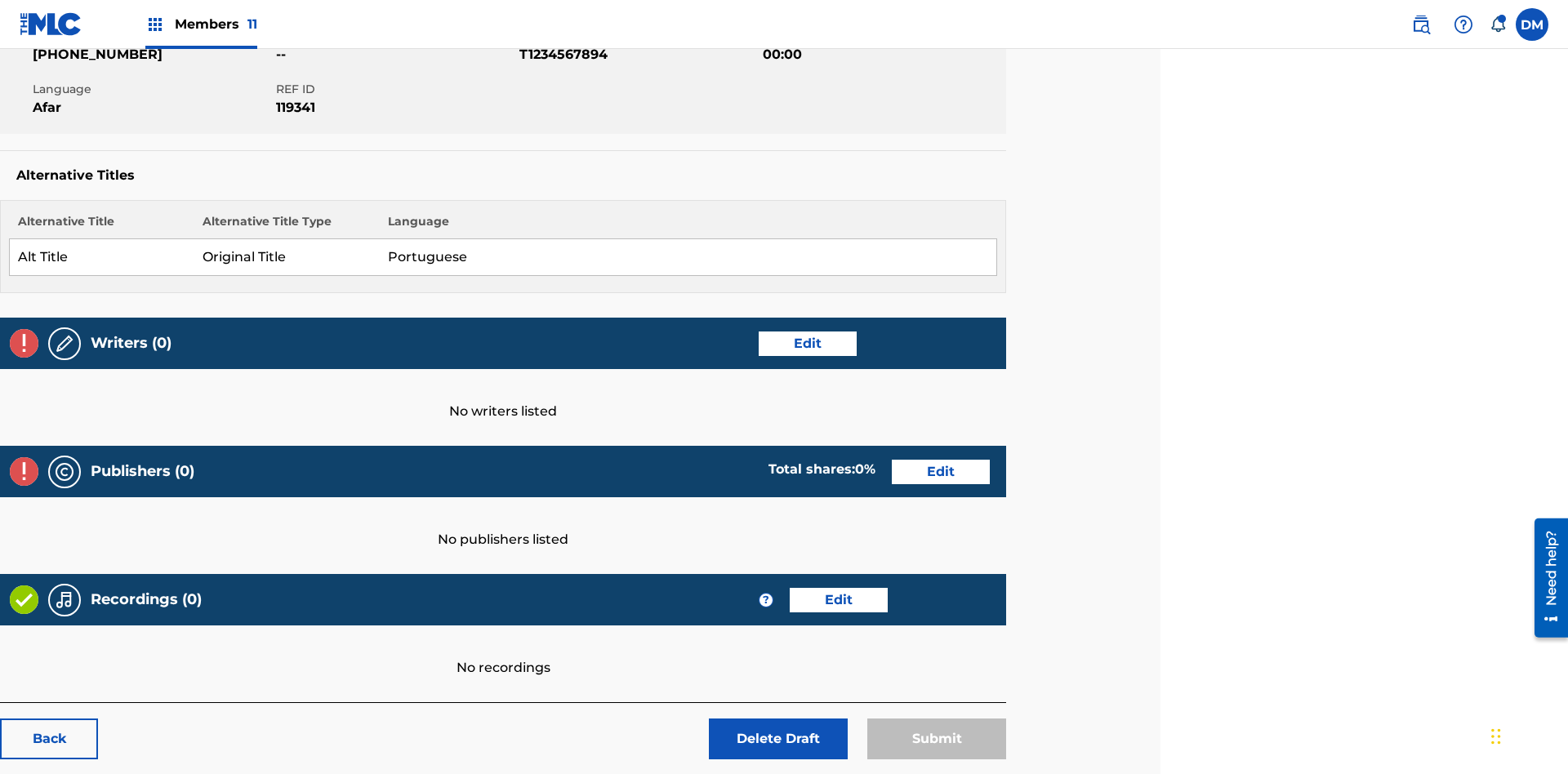
scroll to position [256, 407]
